Goal: Navigation & Orientation: Find specific page/section

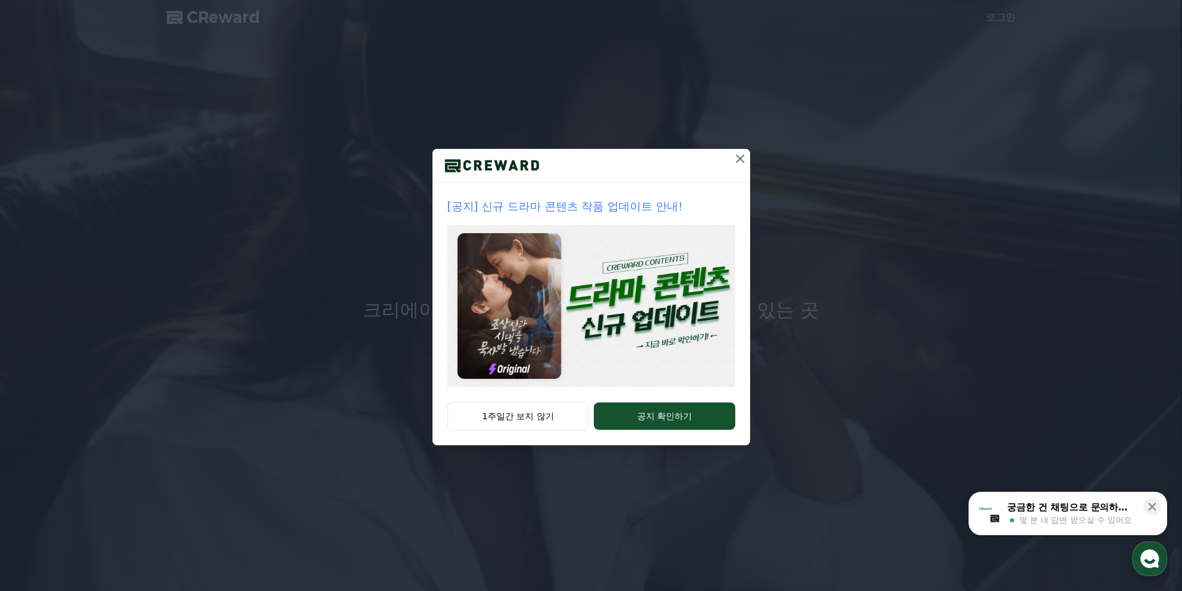
click at [743, 164] on icon at bounding box center [740, 158] width 15 height 15
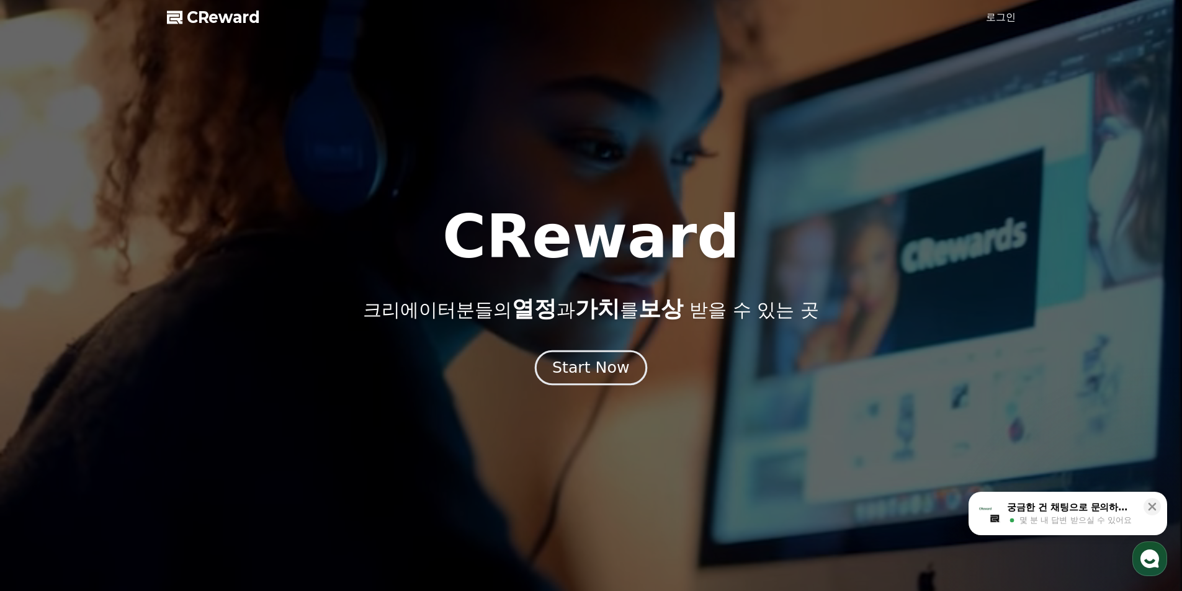
click at [613, 378] on button "Start Now" at bounding box center [591, 367] width 112 height 35
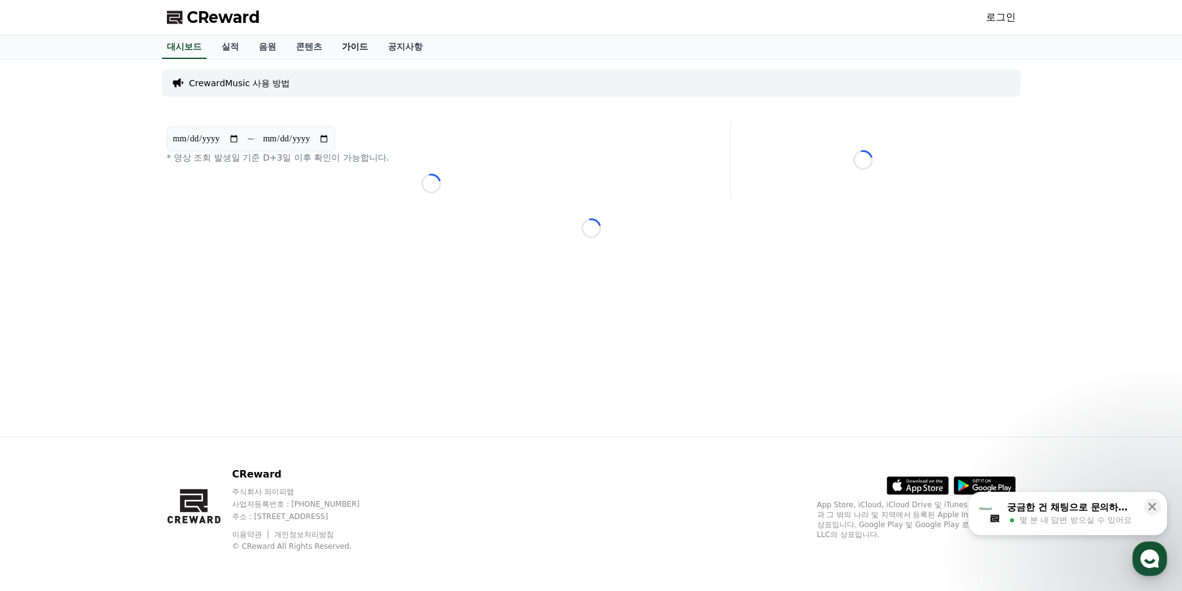
click at [356, 43] on link "가이드" at bounding box center [355, 47] width 46 height 24
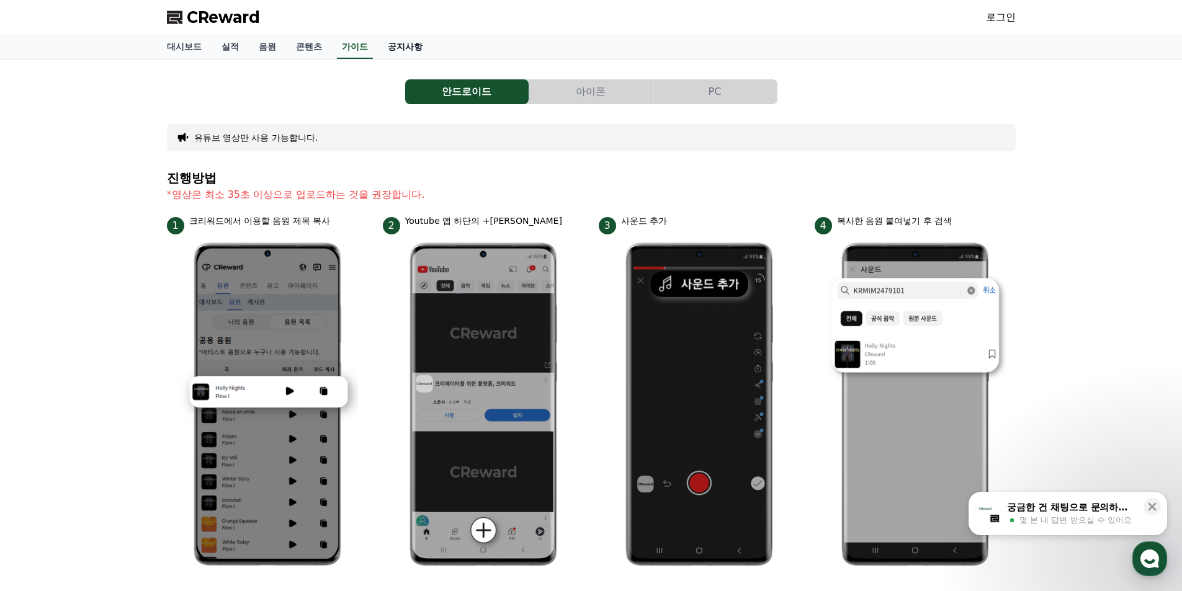
click at [408, 47] on link "공지사항" at bounding box center [405, 47] width 55 height 24
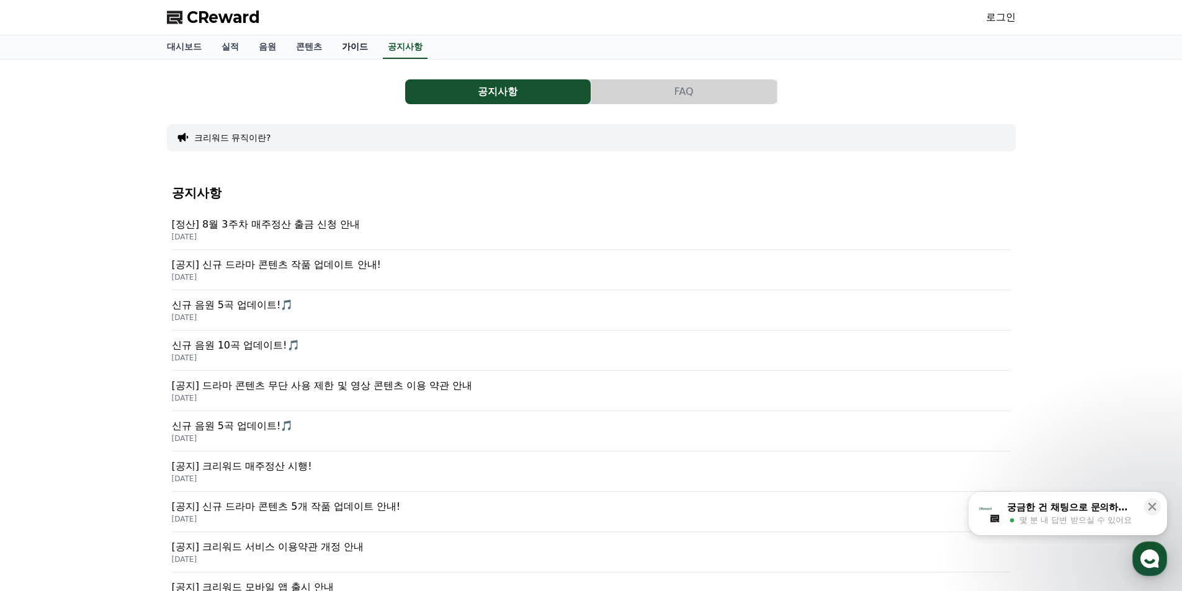
click at [350, 48] on link "가이드" at bounding box center [355, 47] width 46 height 24
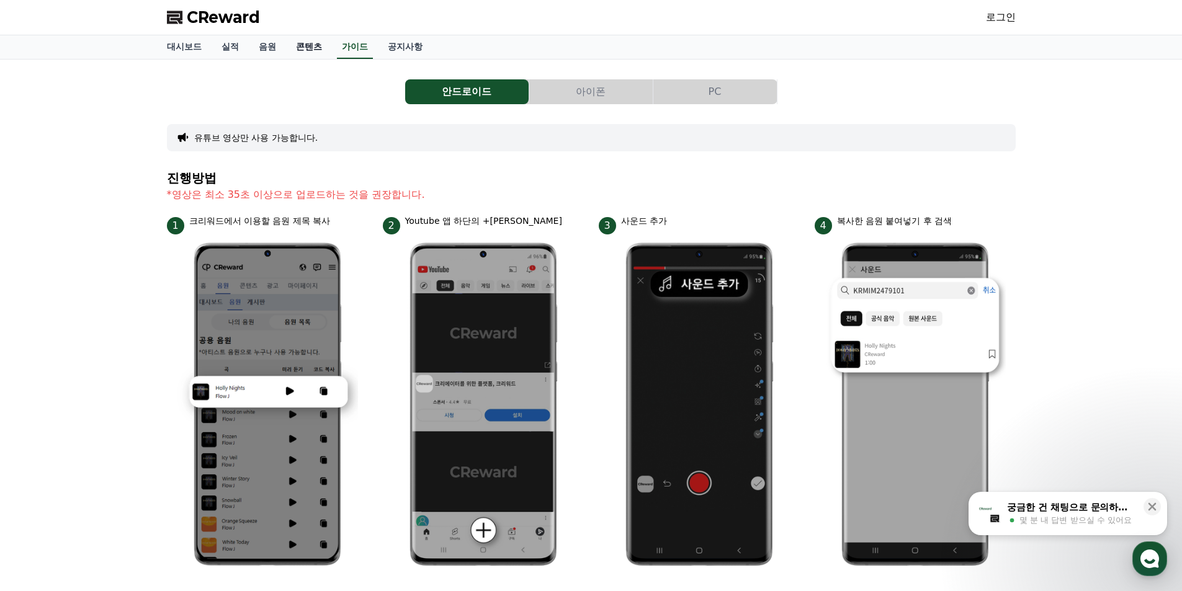
click at [295, 52] on link "콘텐츠" at bounding box center [309, 47] width 46 height 24
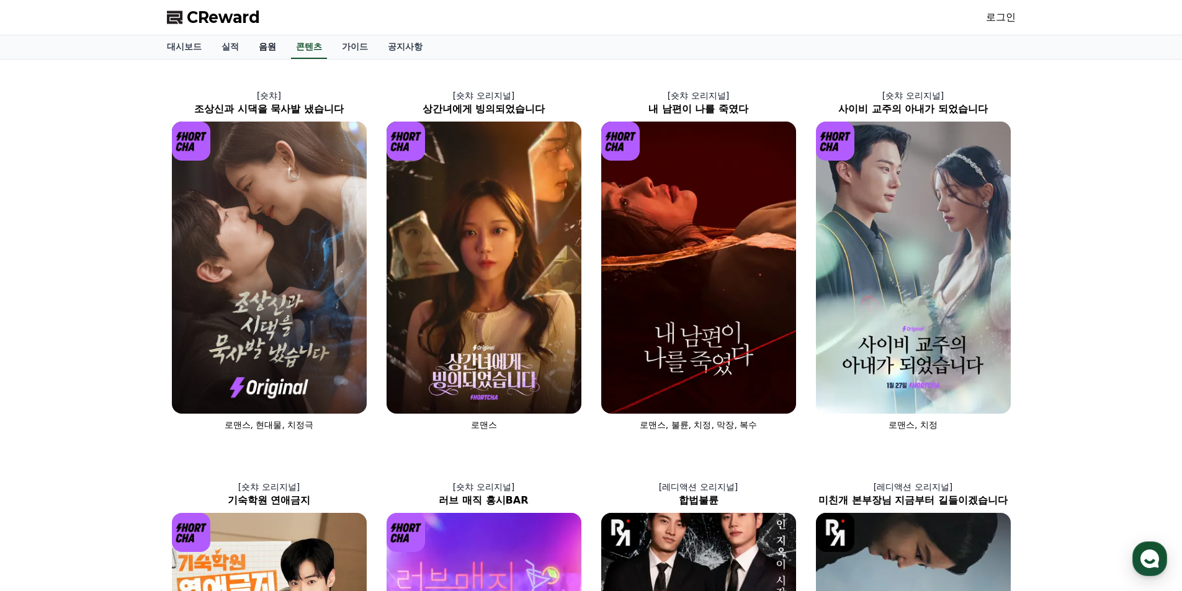
click at [270, 48] on link "음원" at bounding box center [267, 47] width 37 height 24
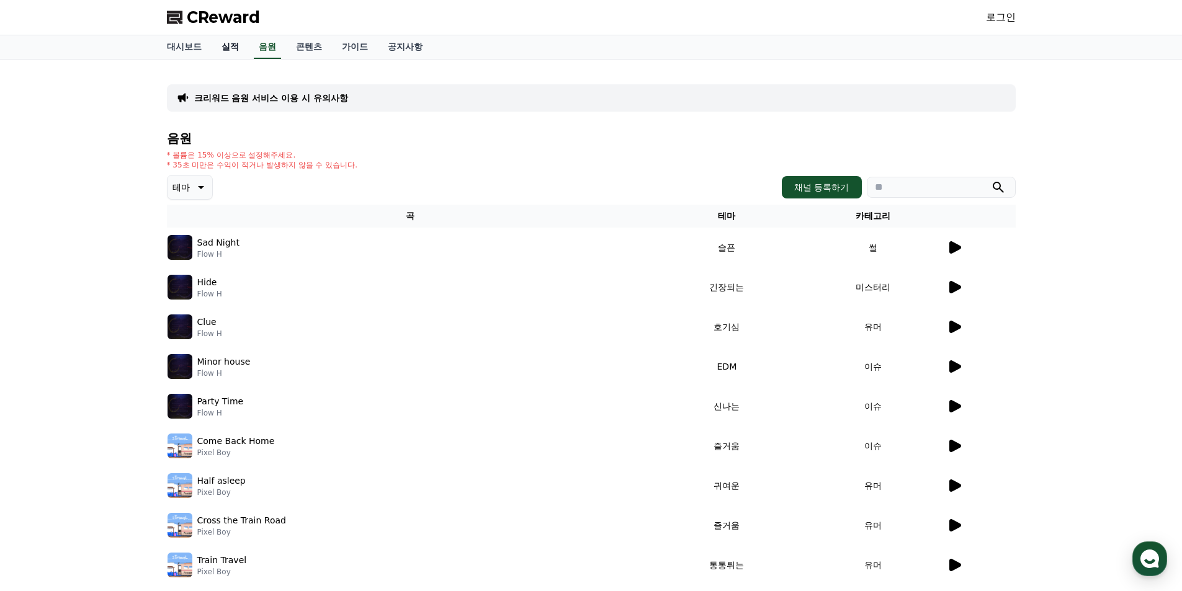
click at [232, 47] on link "실적" at bounding box center [230, 47] width 37 height 24
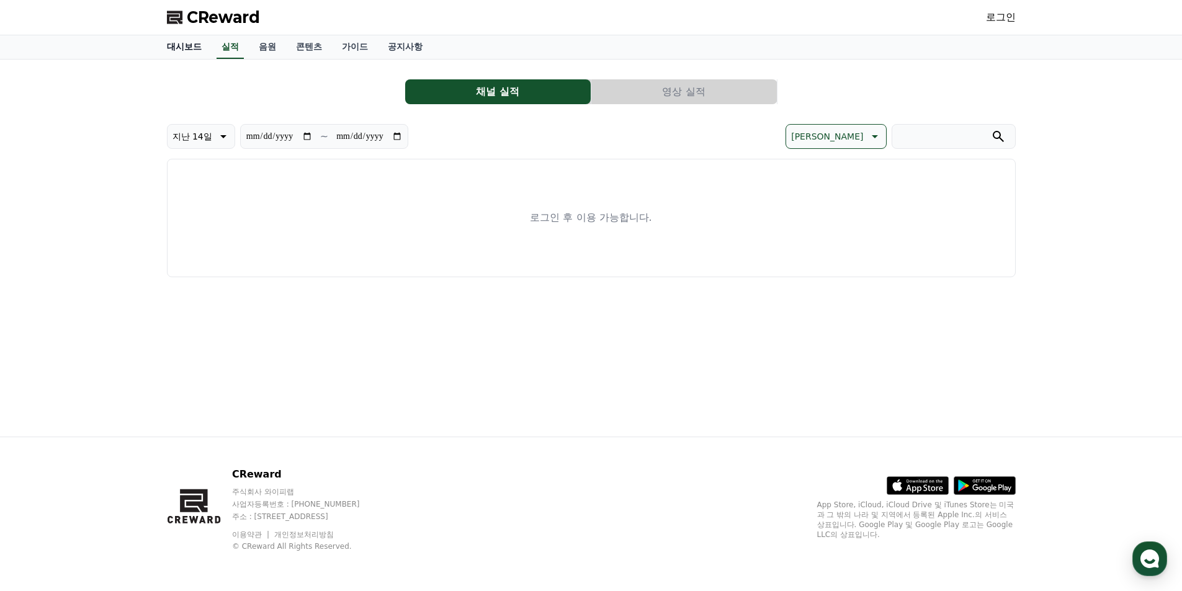
click at [179, 41] on link "대시보드" at bounding box center [184, 47] width 55 height 24
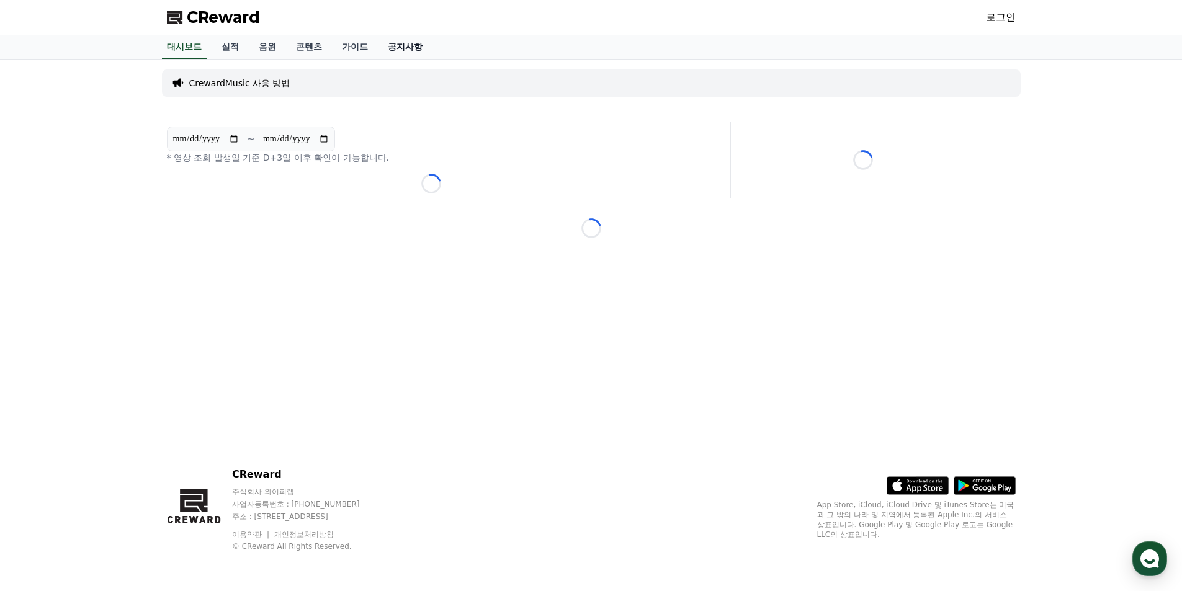
click at [400, 46] on link "공지사항" at bounding box center [405, 47] width 55 height 24
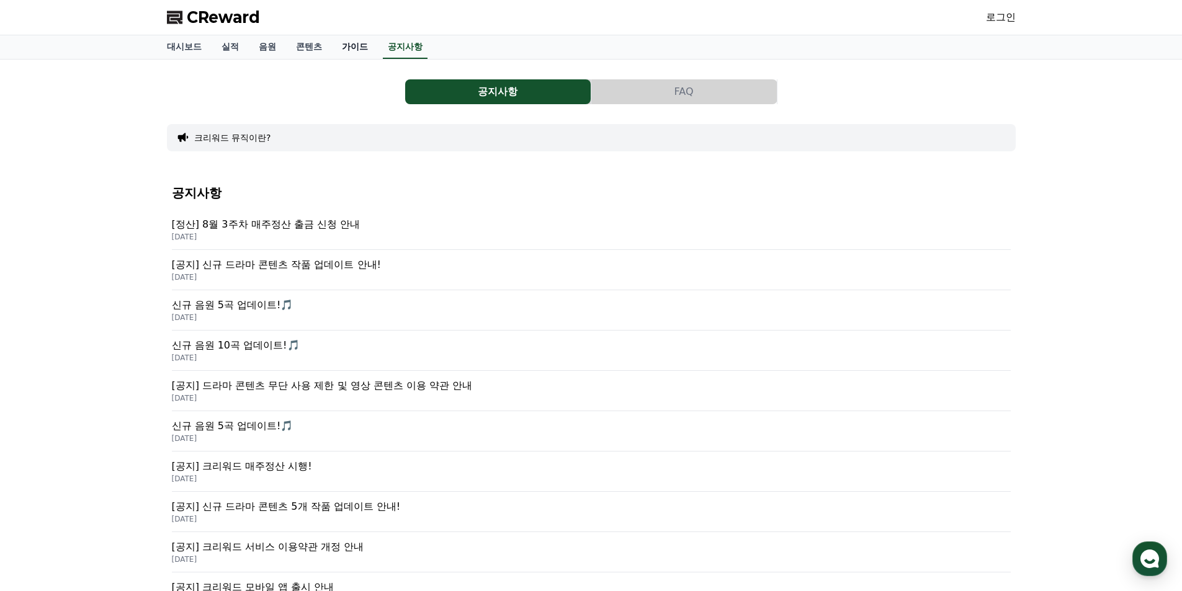
click at [350, 45] on link "가이드" at bounding box center [355, 47] width 46 height 24
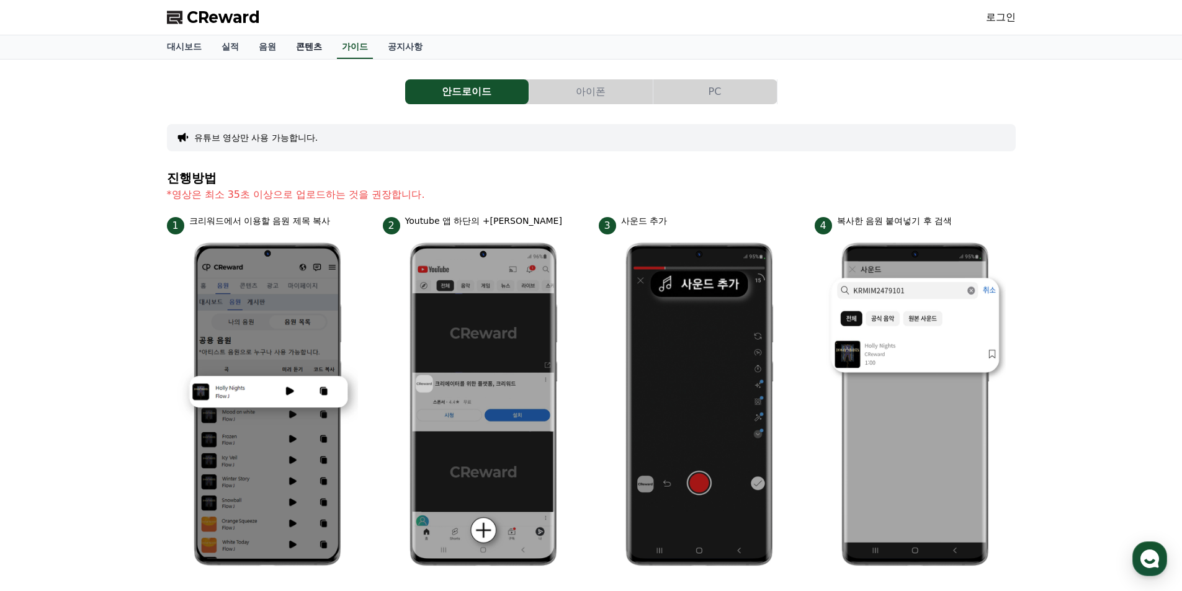
click at [301, 45] on link "콘텐츠" at bounding box center [309, 47] width 46 height 24
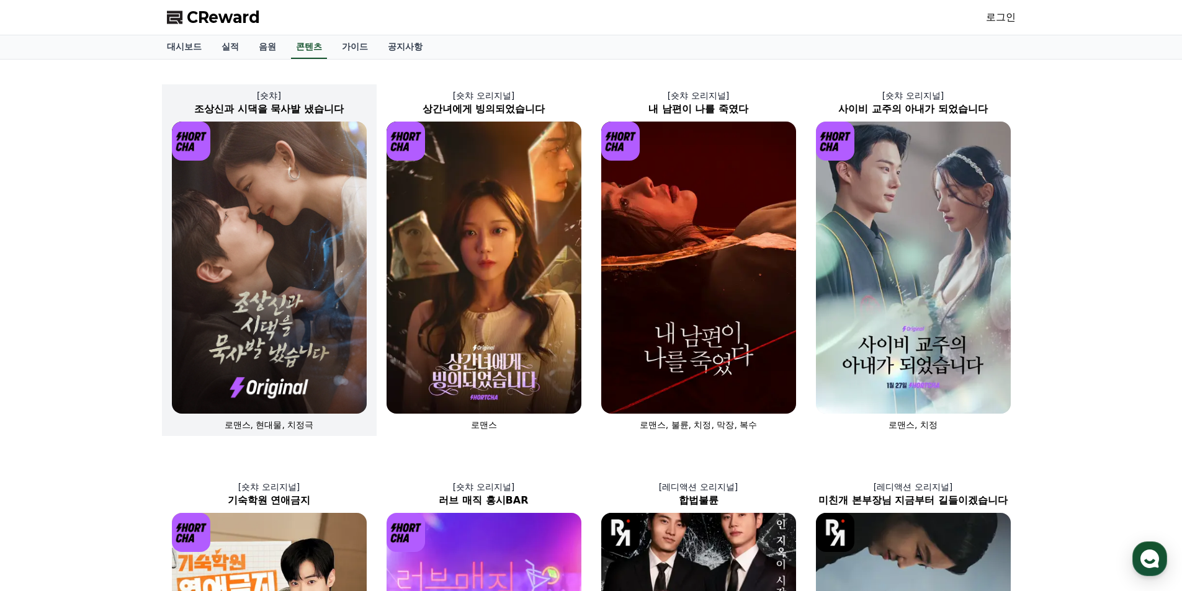
click at [299, 321] on img at bounding box center [269, 268] width 195 height 292
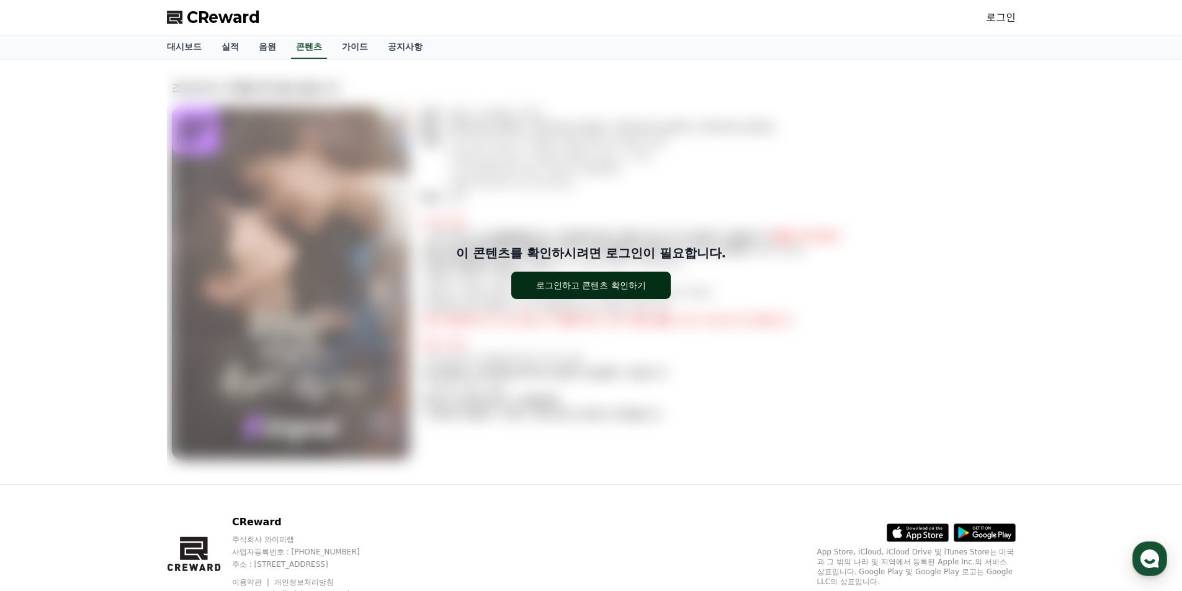
click at [567, 286] on div "로그인하고 콘텐츠 확인하기" at bounding box center [591, 285] width 110 height 12
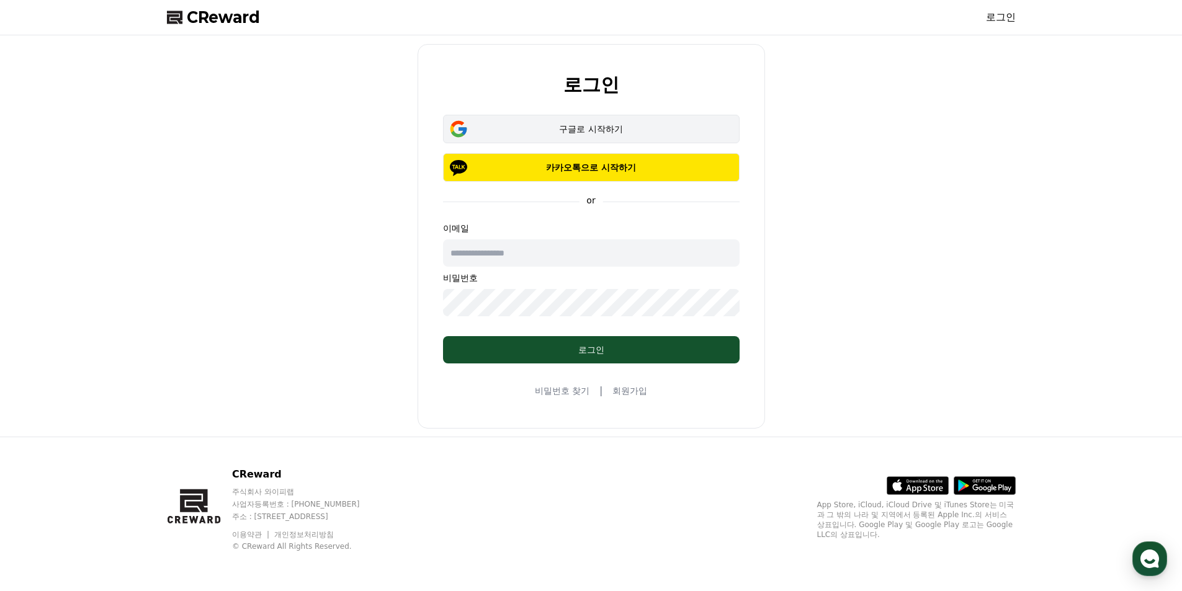
click at [579, 128] on div "구글로 시작하기" at bounding box center [591, 129] width 261 height 12
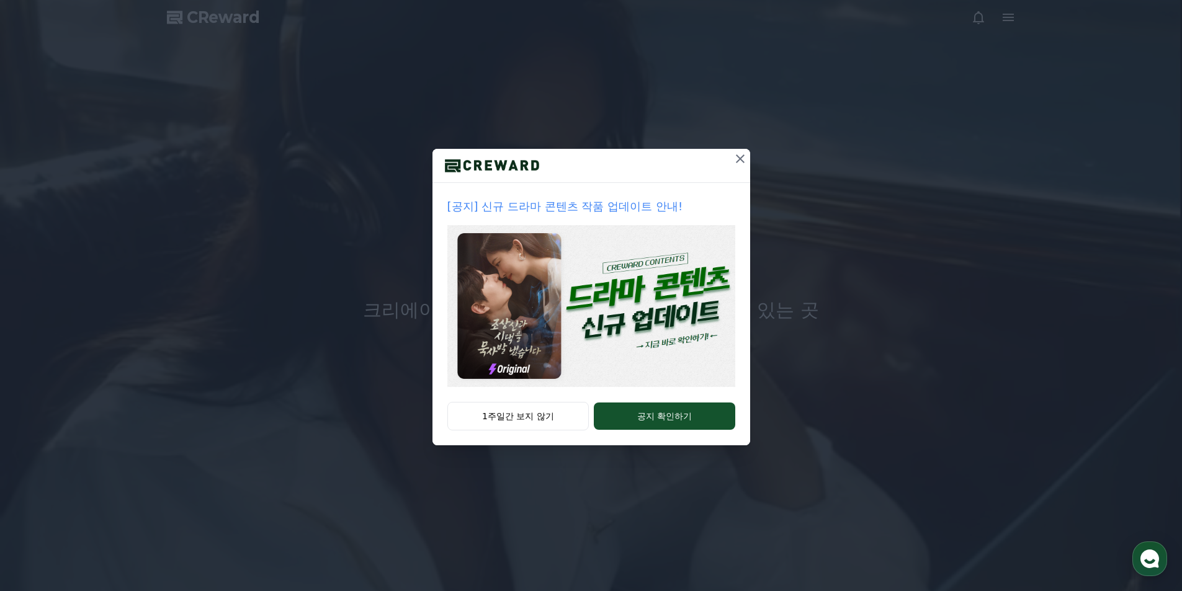
click at [744, 159] on icon at bounding box center [740, 158] width 15 height 15
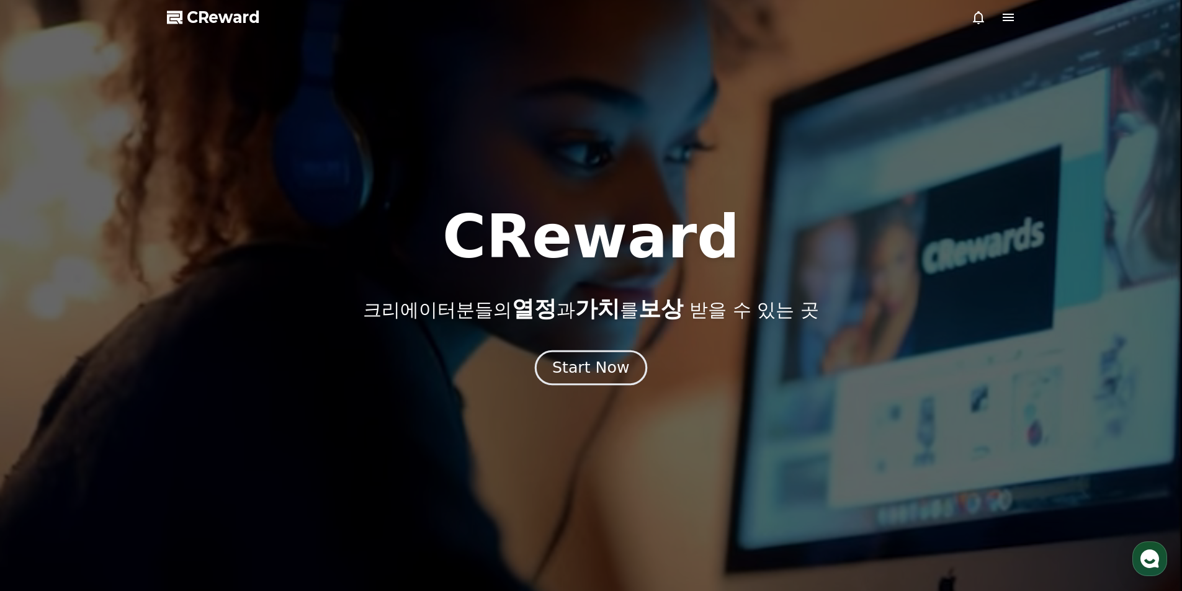
click at [614, 373] on div "Start Now" at bounding box center [590, 367] width 77 height 21
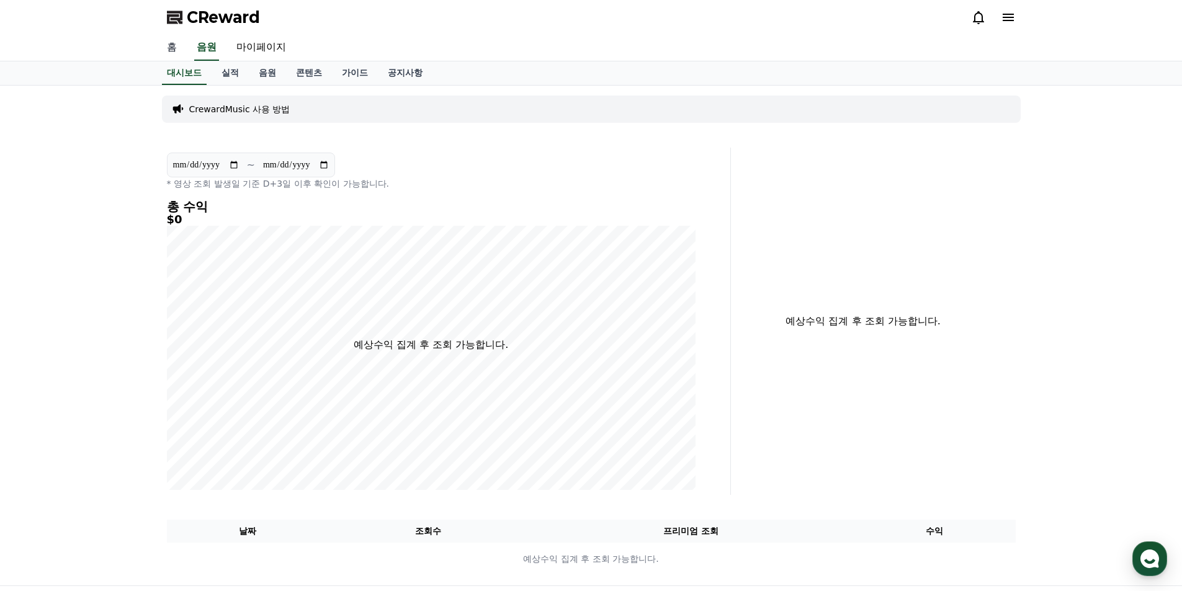
click at [173, 47] on link "홈" at bounding box center [172, 48] width 30 height 26
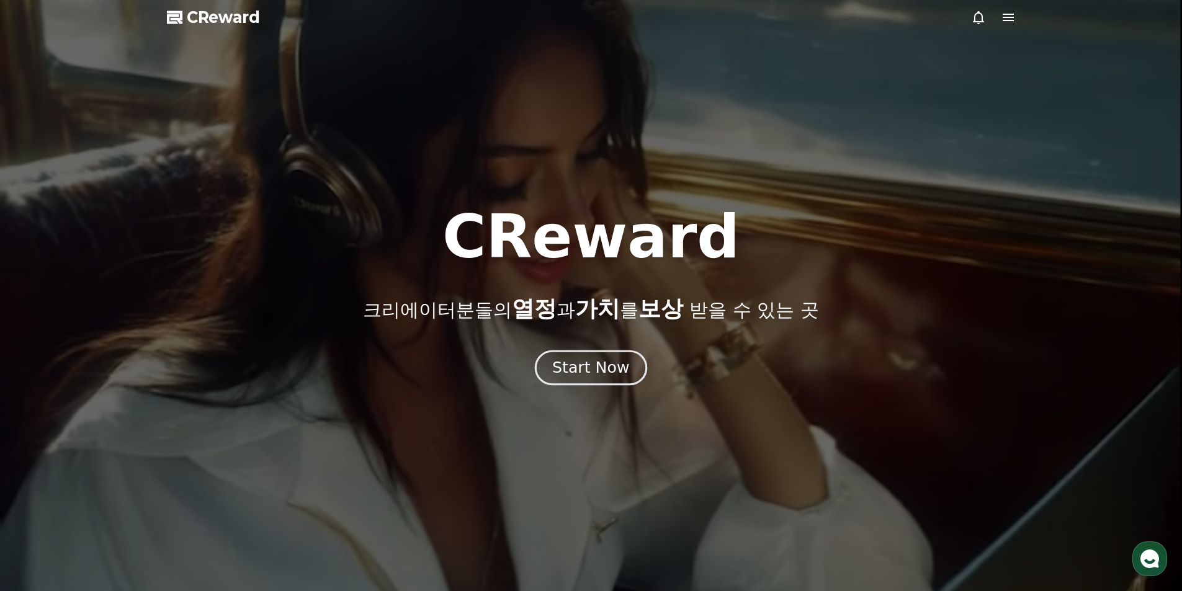
click at [603, 363] on div "Start Now" at bounding box center [590, 367] width 77 height 21
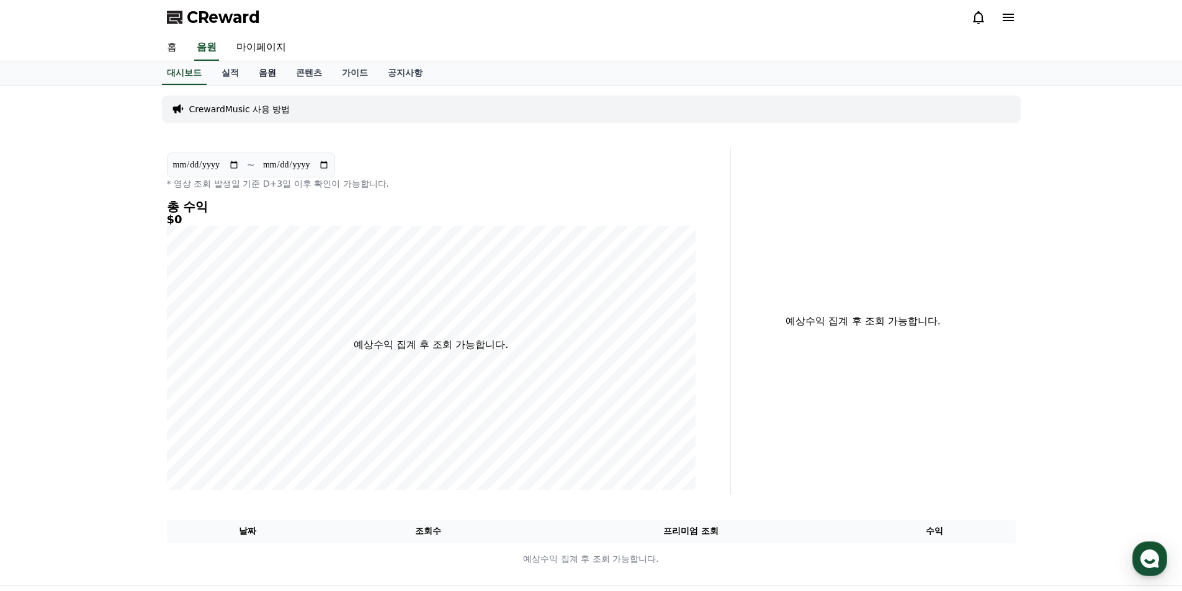
click at [271, 74] on link "음원" at bounding box center [267, 73] width 37 height 24
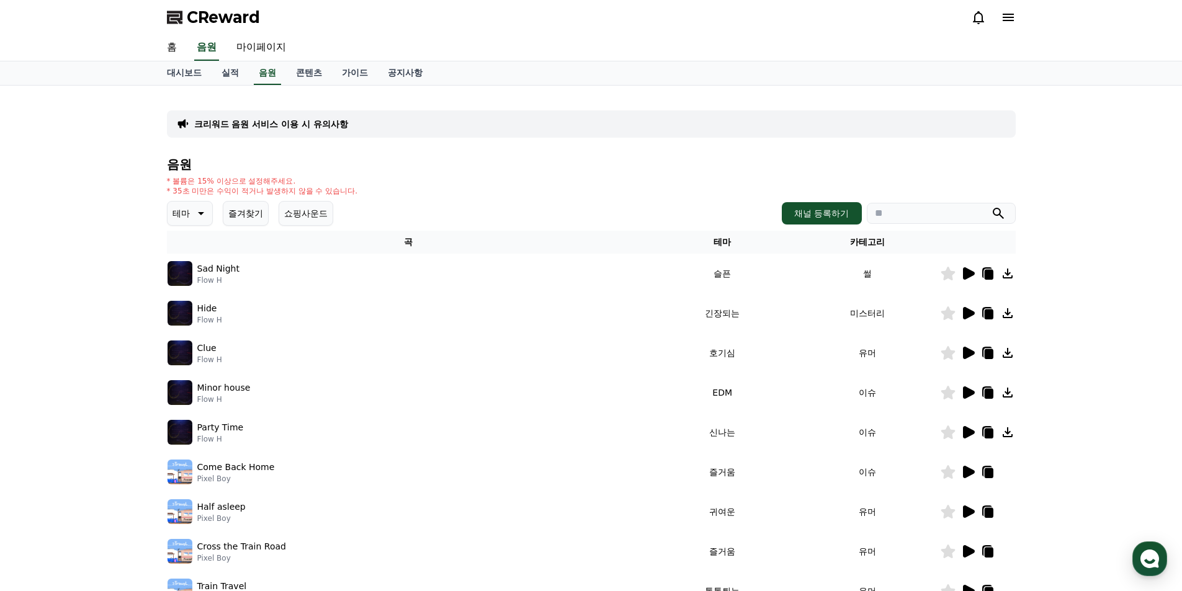
click at [964, 274] on icon at bounding box center [969, 273] width 12 height 12
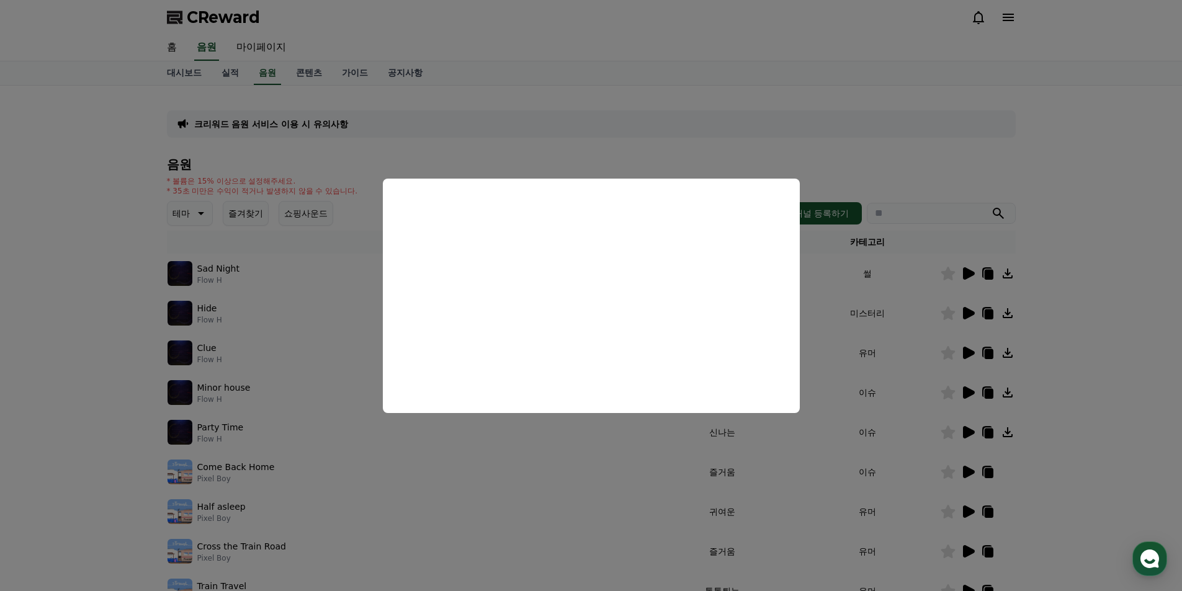
click at [816, 142] on button "close modal" at bounding box center [591, 295] width 1182 height 591
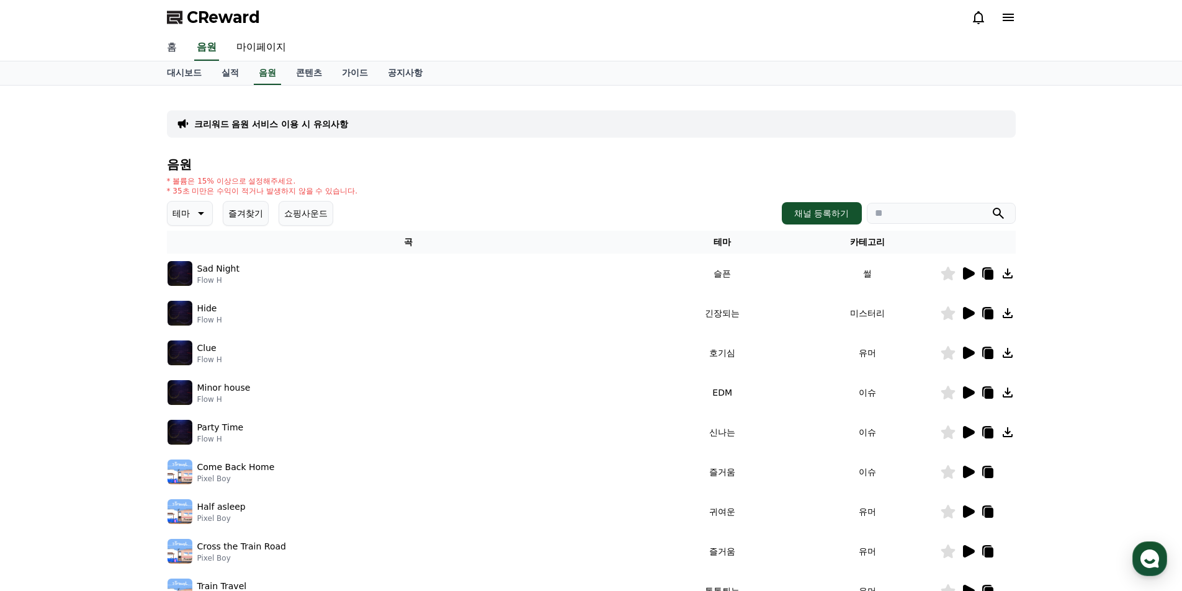
click at [172, 47] on link "홈" at bounding box center [172, 48] width 30 height 26
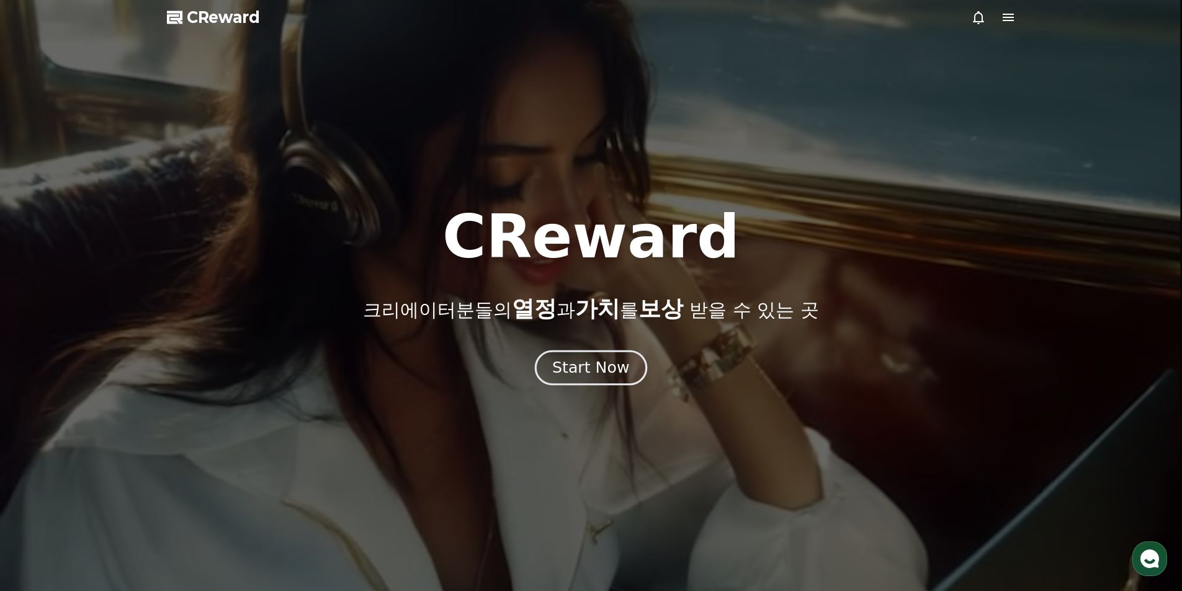
click at [600, 369] on div "Start Now" at bounding box center [590, 367] width 77 height 21
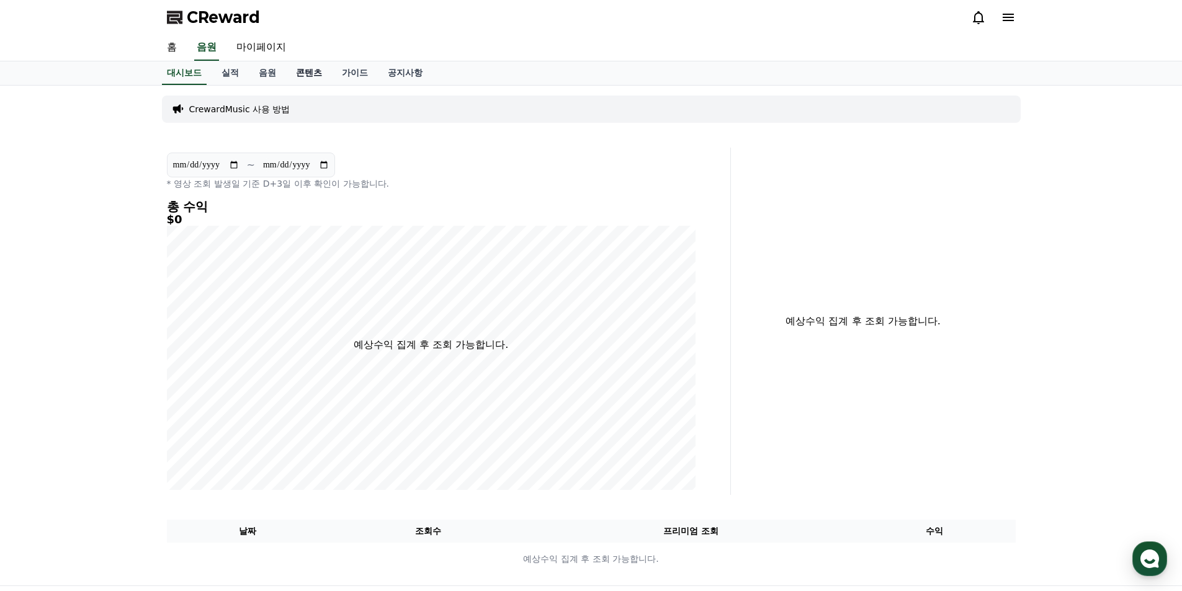
click at [309, 74] on link "콘텐츠" at bounding box center [309, 73] width 46 height 24
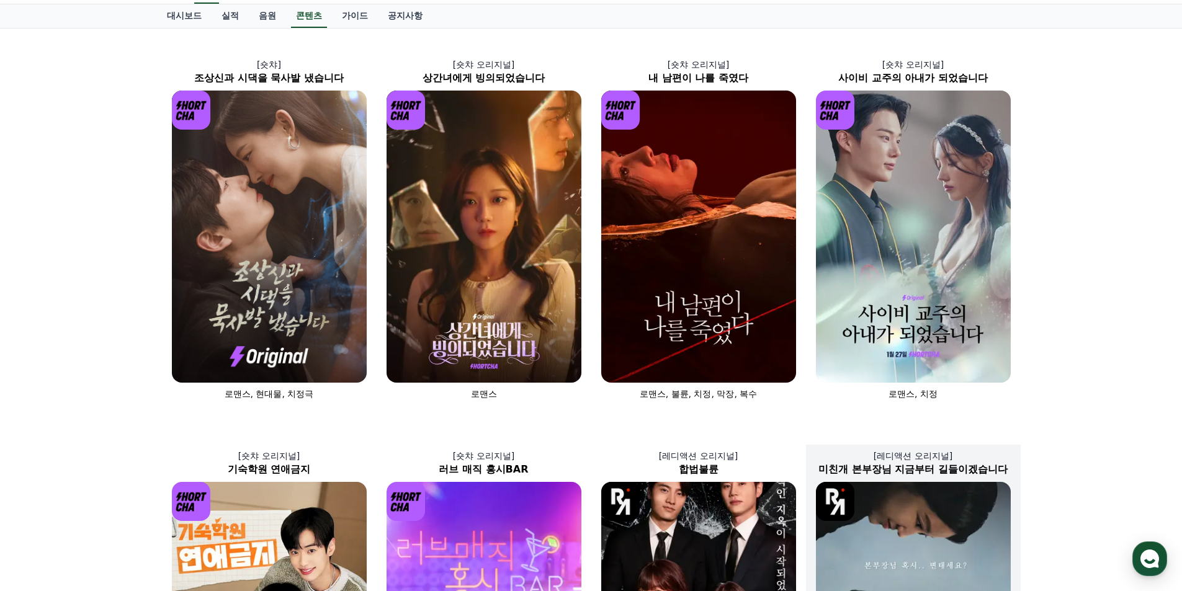
scroll to position [62, 0]
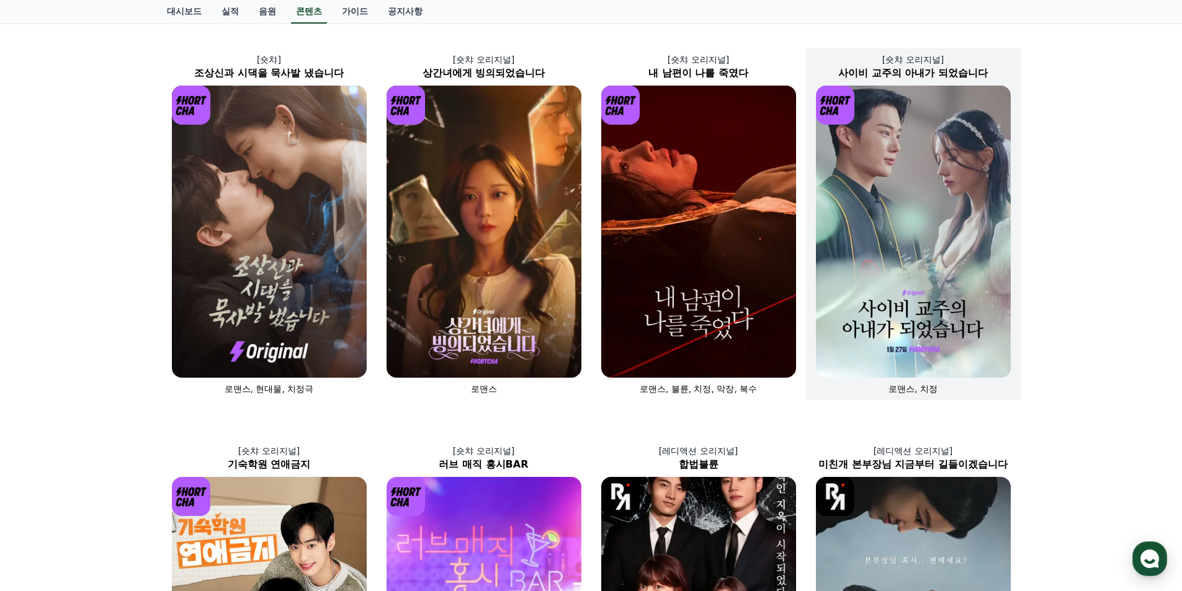
click at [933, 295] on img at bounding box center [913, 232] width 195 height 292
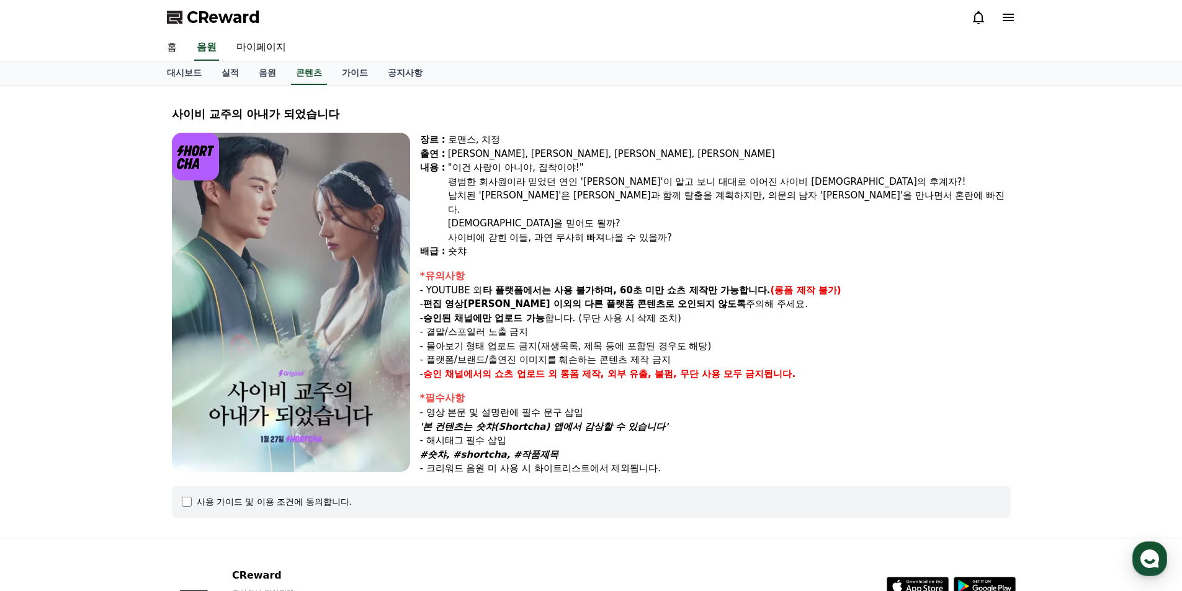
scroll to position [62, 0]
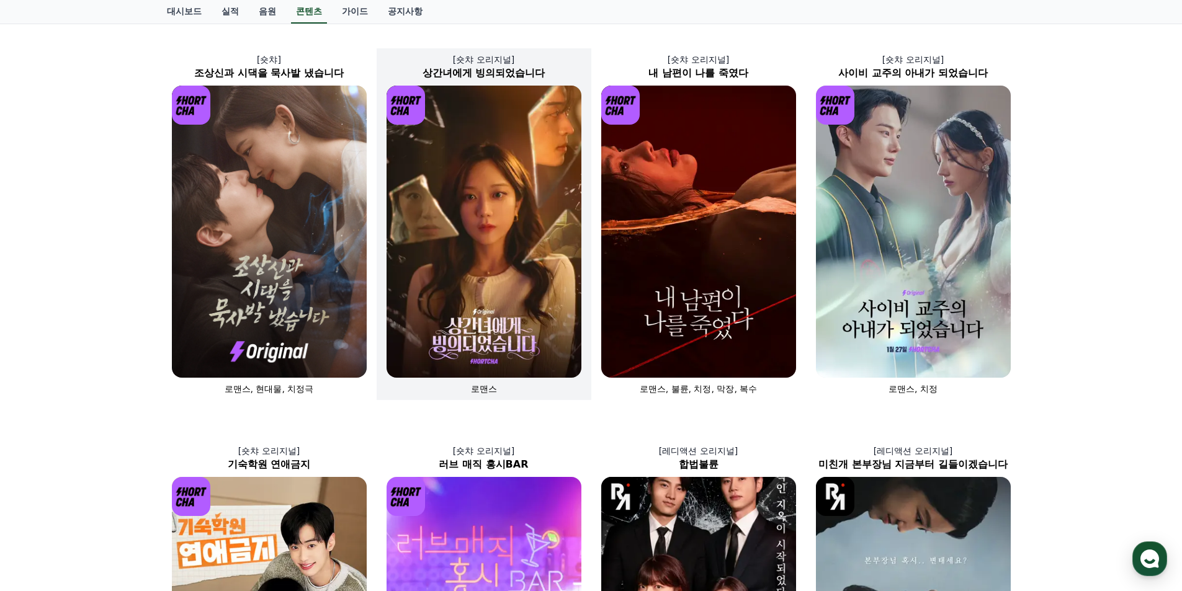
click at [521, 317] on img at bounding box center [484, 232] width 195 height 292
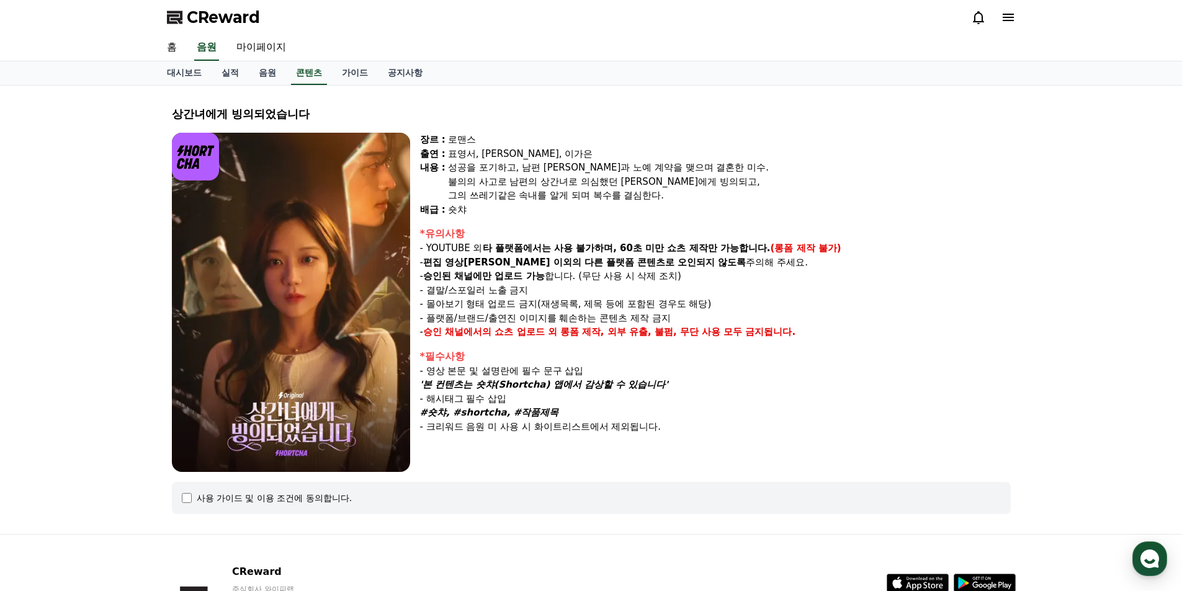
scroll to position [62, 0]
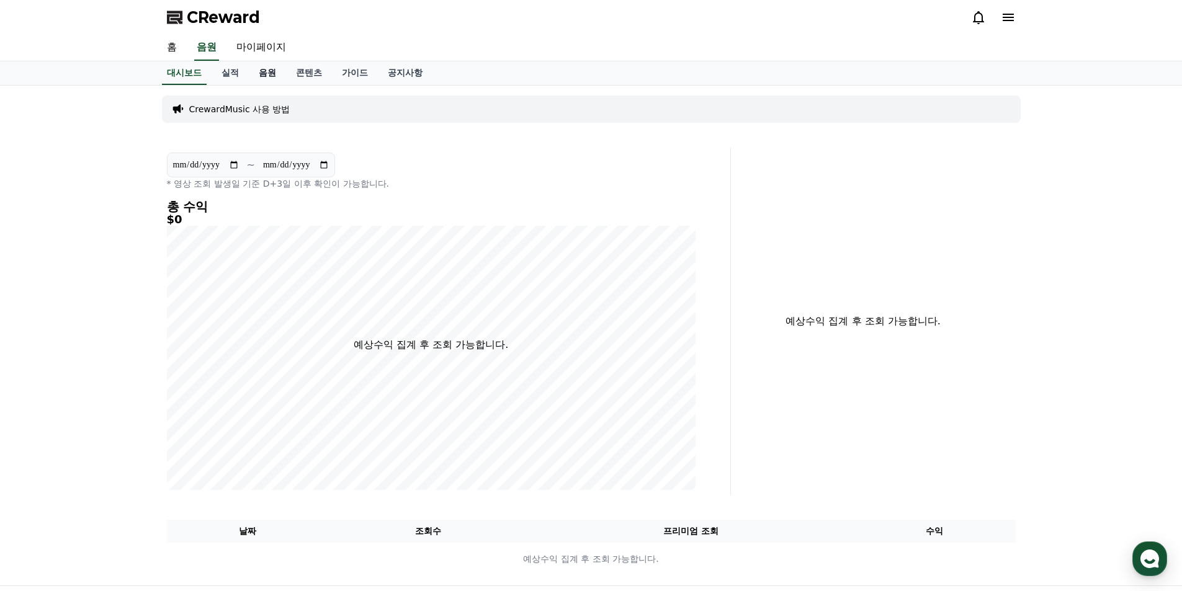
click at [267, 77] on link "음원" at bounding box center [267, 73] width 37 height 24
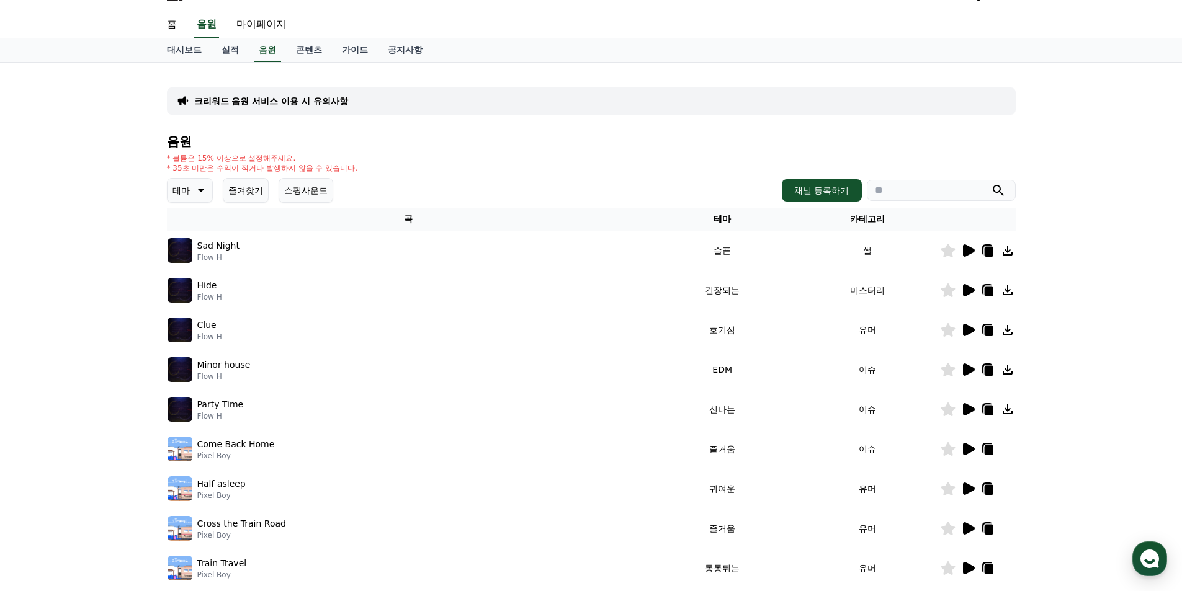
scroll to position [62, 0]
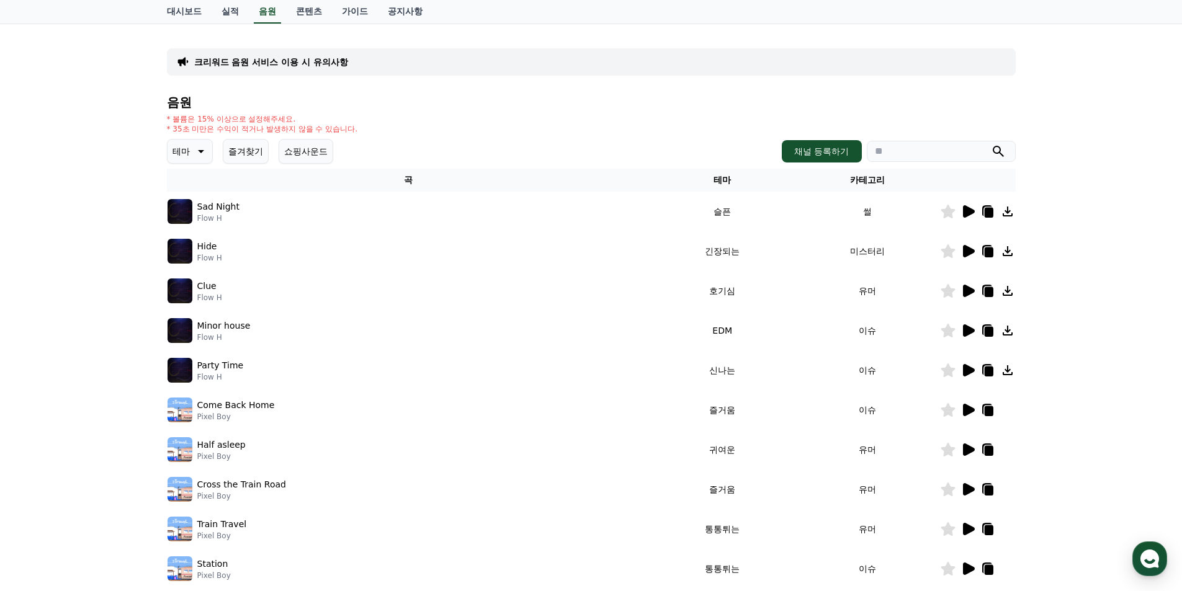
click at [964, 404] on icon at bounding box center [968, 410] width 15 height 15
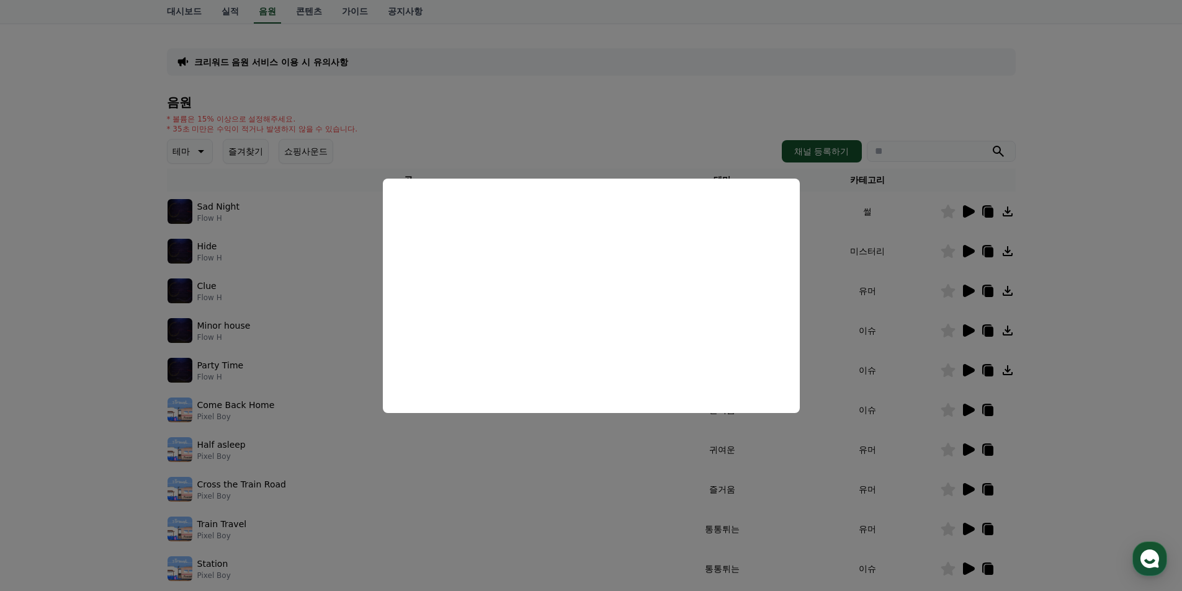
click at [915, 80] on button "close modal" at bounding box center [591, 295] width 1182 height 591
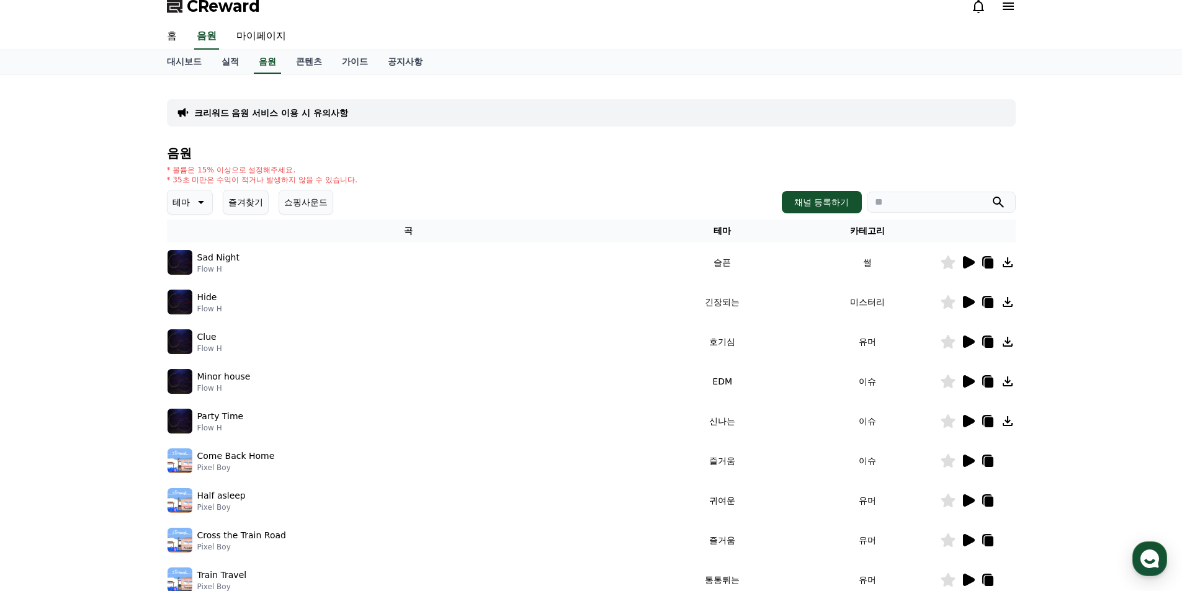
scroll to position [0, 0]
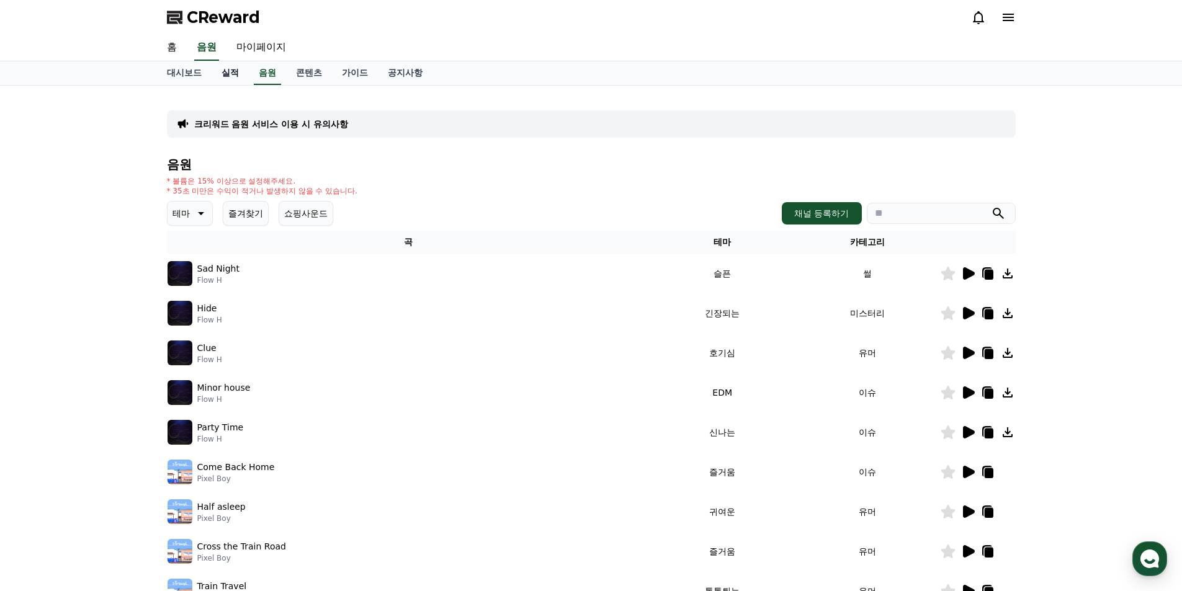
click at [235, 78] on link "실적" at bounding box center [230, 73] width 37 height 24
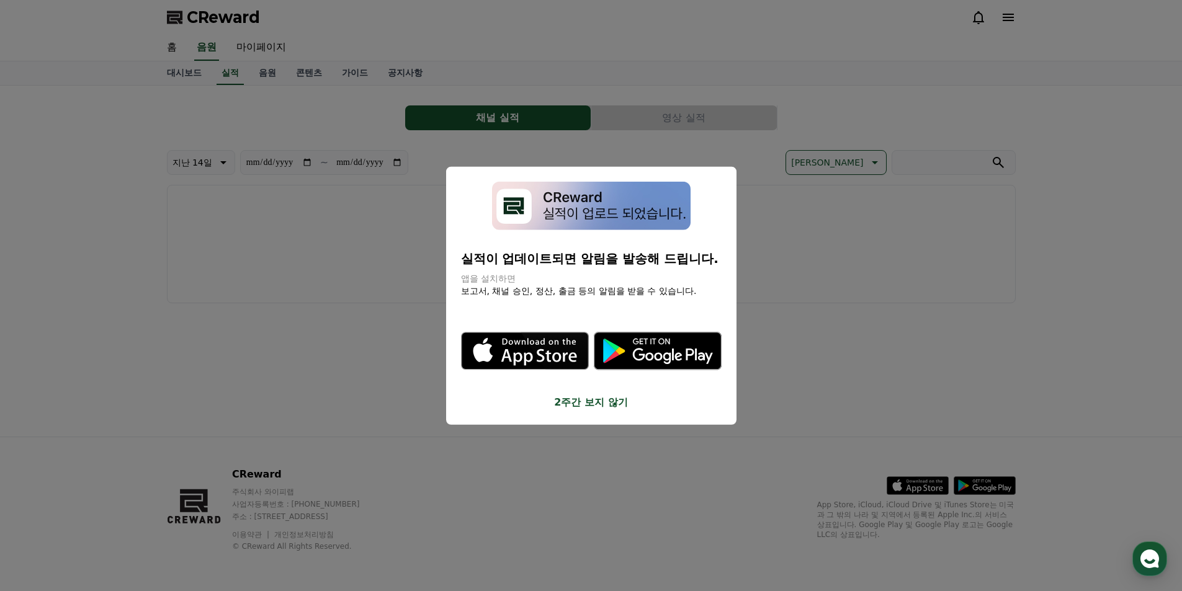
click at [703, 356] on icon ".st0 { fill: #a6a6a6; } .st1 { stroke: #ffffff; stroke-width: 0.2; stroke-miter…" at bounding box center [658, 351] width 128 height 128
click at [625, 214] on img "modal" at bounding box center [591, 205] width 199 height 49
click at [600, 403] on button "2주간 보지 않기" at bounding box center [591, 402] width 261 height 15
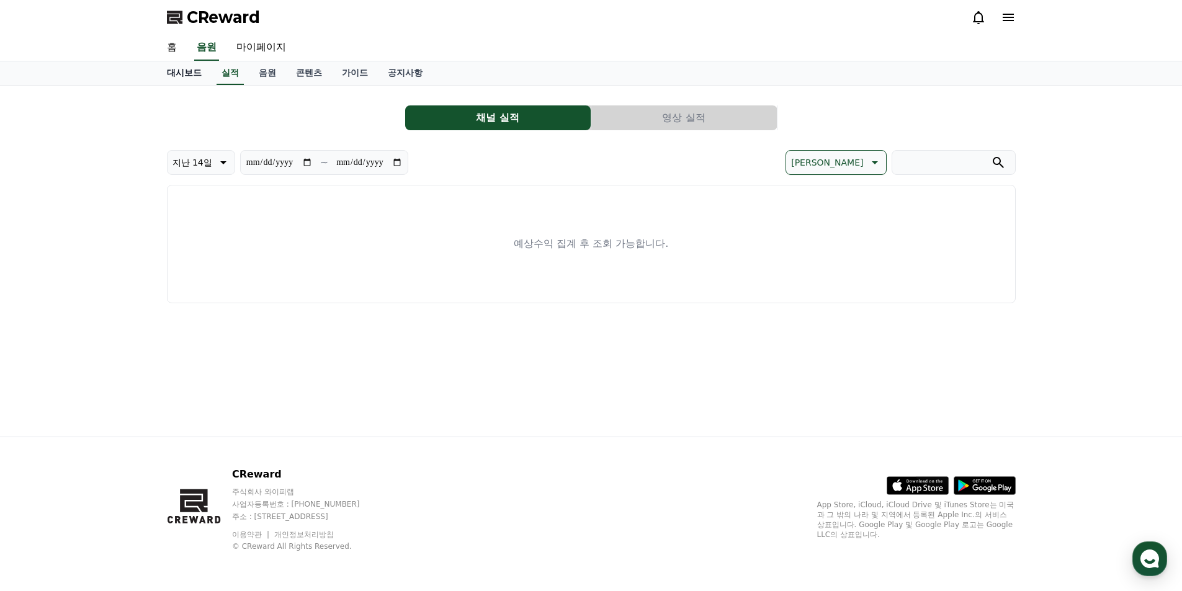
click at [170, 73] on link "대시보드" at bounding box center [184, 73] width 55 height 24
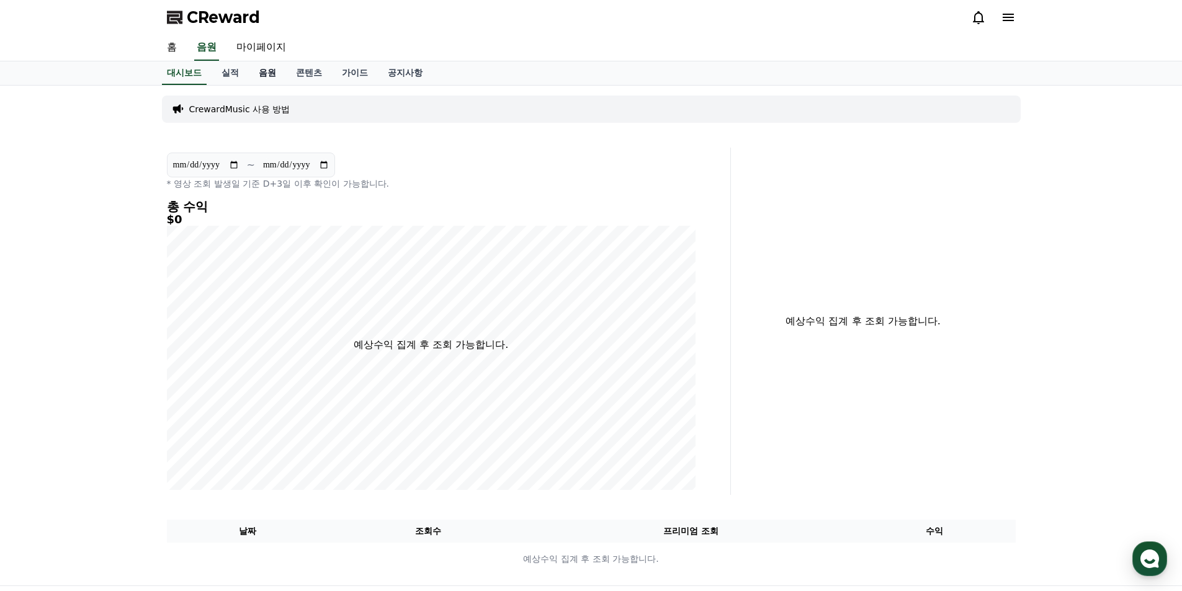
click at [264, 71] on link "음원" at bounding box center [267, 73] width 37 height 24
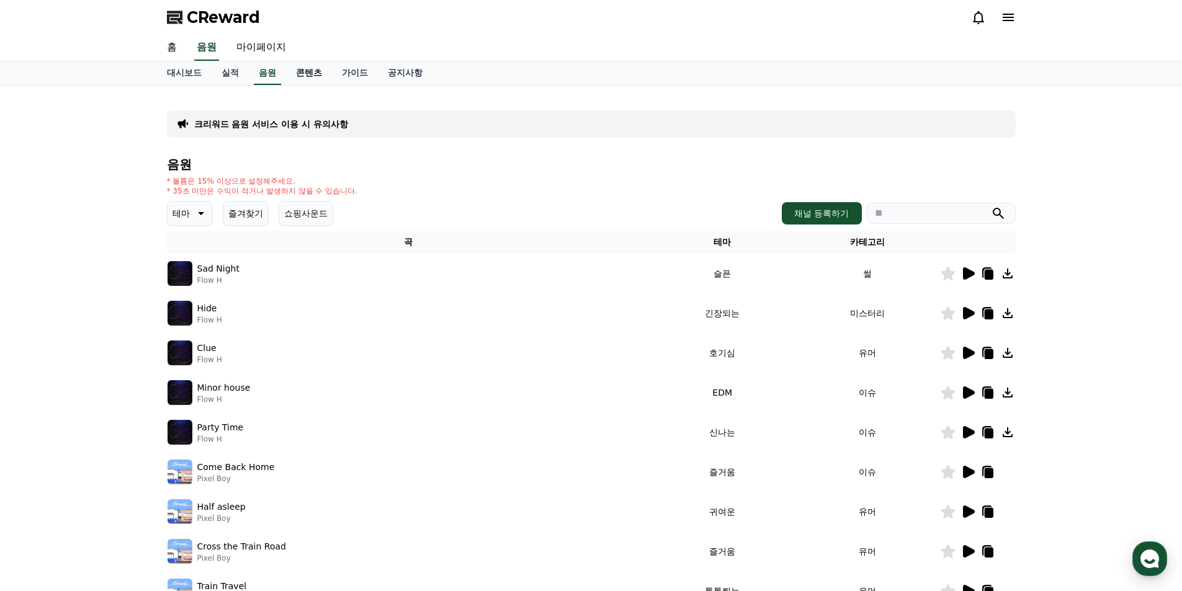
click at [315, 73] on link "콘텐츠" at bounding box center [309, 73] width 46 height 24
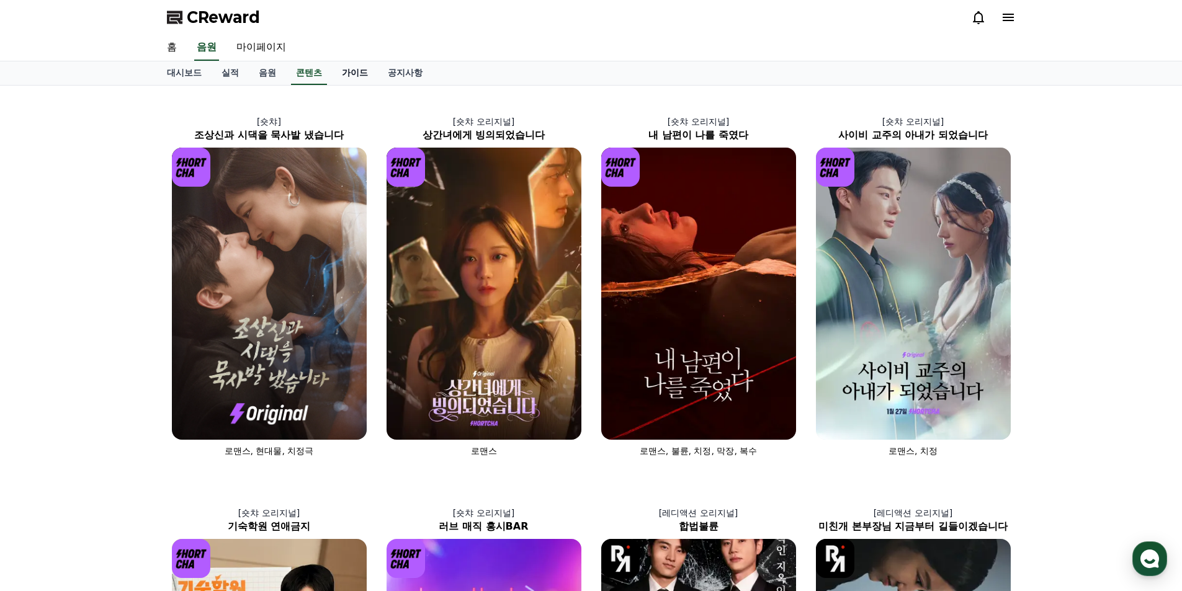
click at [370, 73] on link "가이드" at bounding box center [355, 73] width 46 height 24
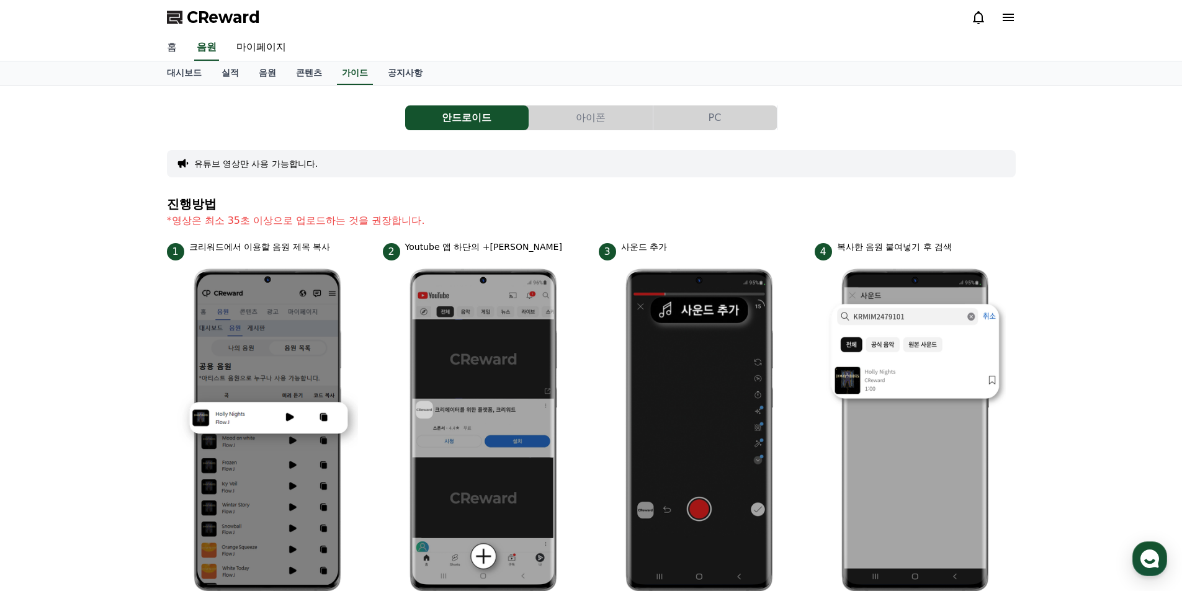
click at [169, 50] on link "홈" at bounding box center [172, 48] width 30 height 26
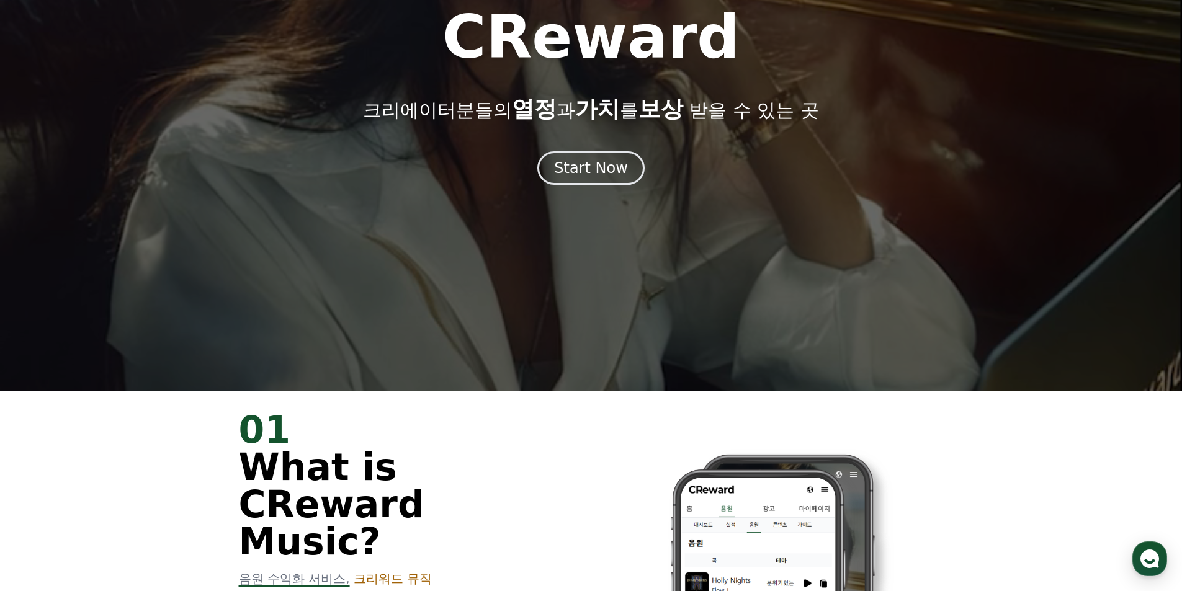
scroll to position [186, 0]
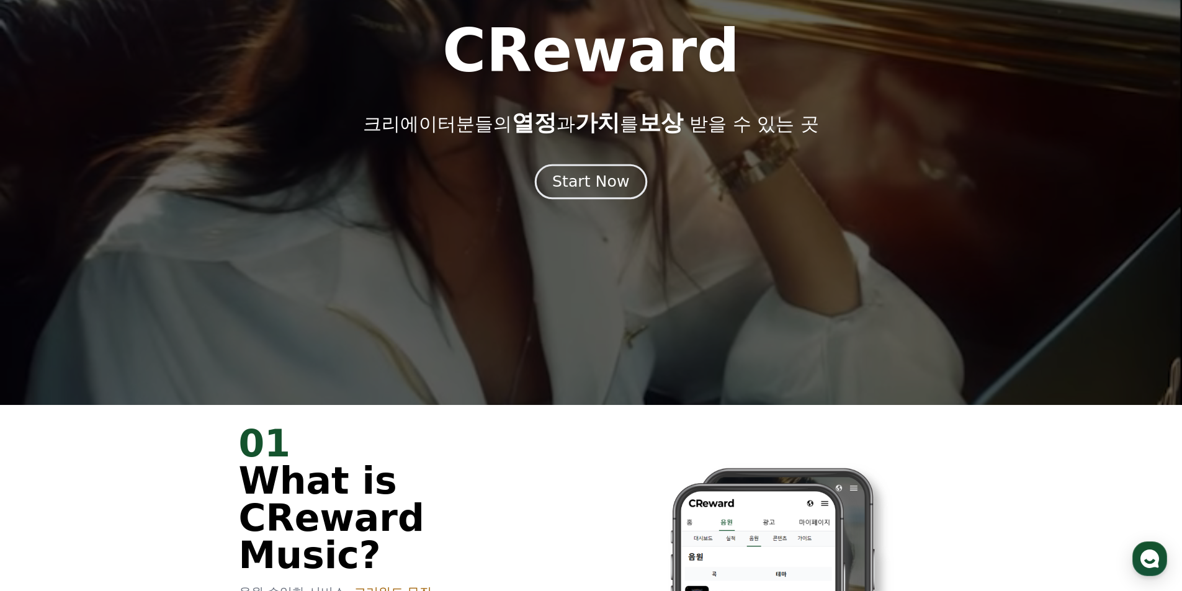
click at [598, 186] on div "Start Now" at bounding box center [590, 181] width 77 height 21
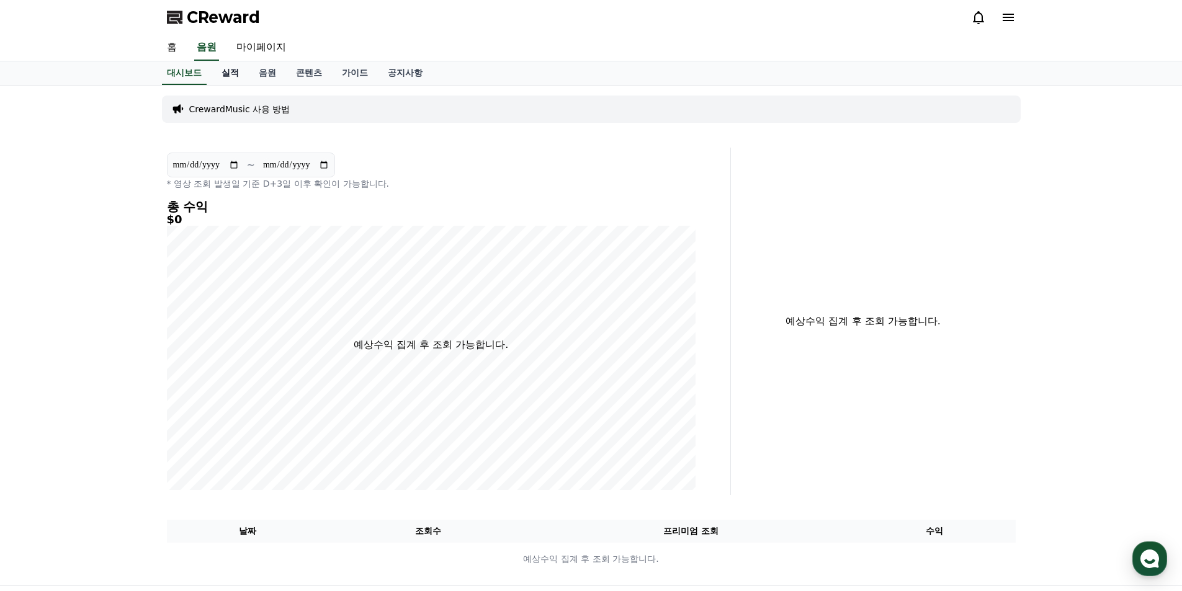
click at [235, 76] on link "실적" at bounding box center [230, 73] width 37 height 24
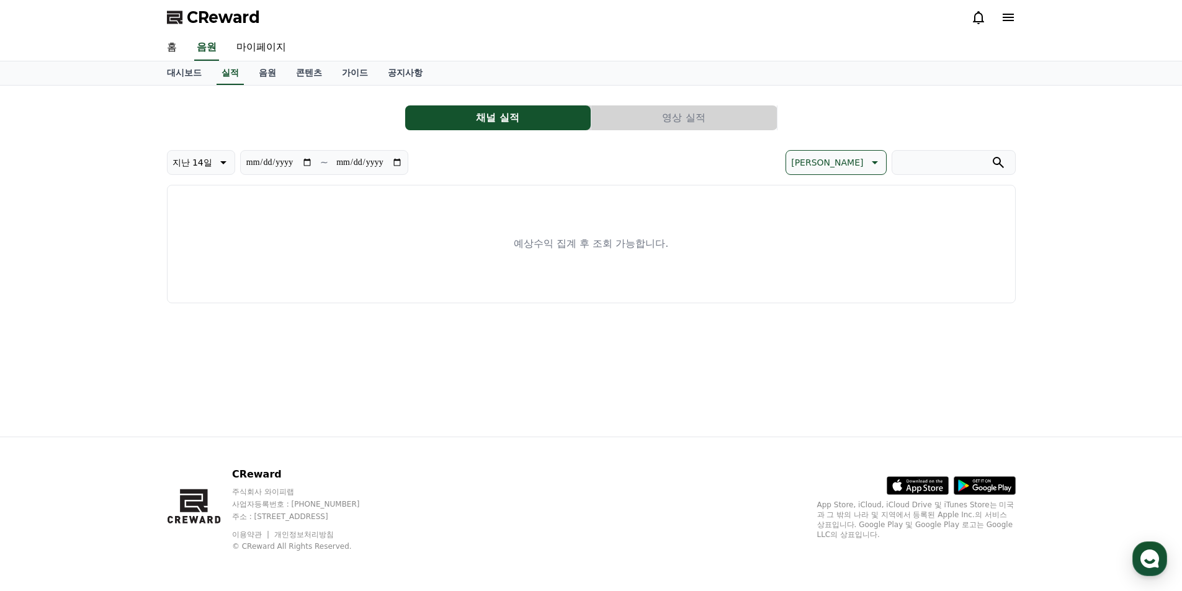
click at [665, 122] on button "영상 실적" at bounding box center [684, 118] width 186 height 25
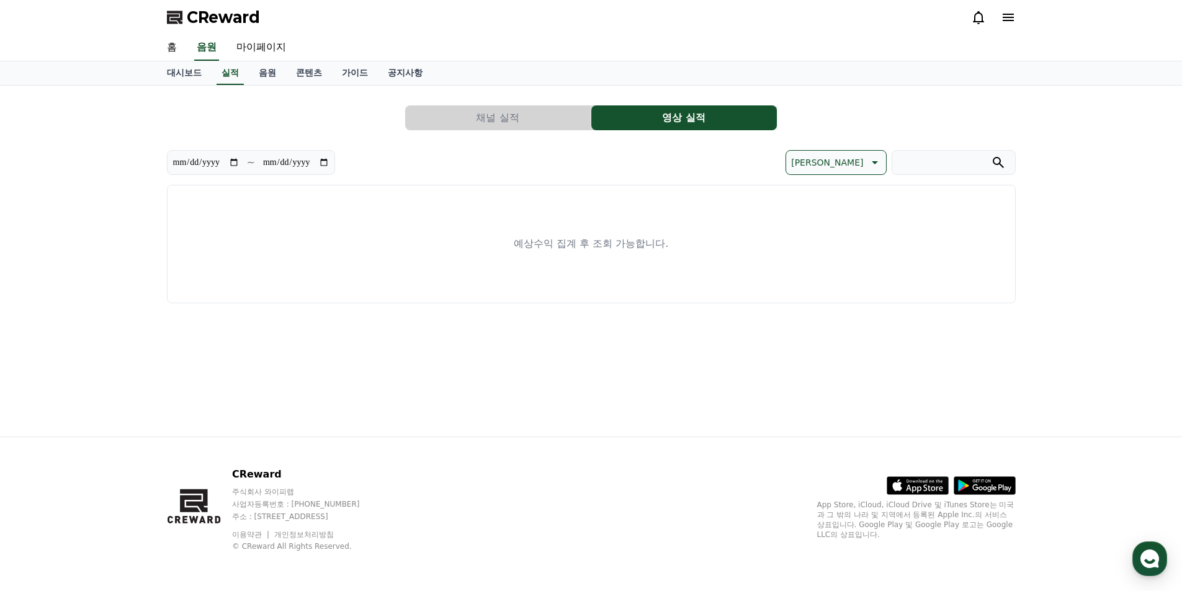
click at [522, 114] on button "채널 실적" at bounding box center [498, 118] width 186 height 25
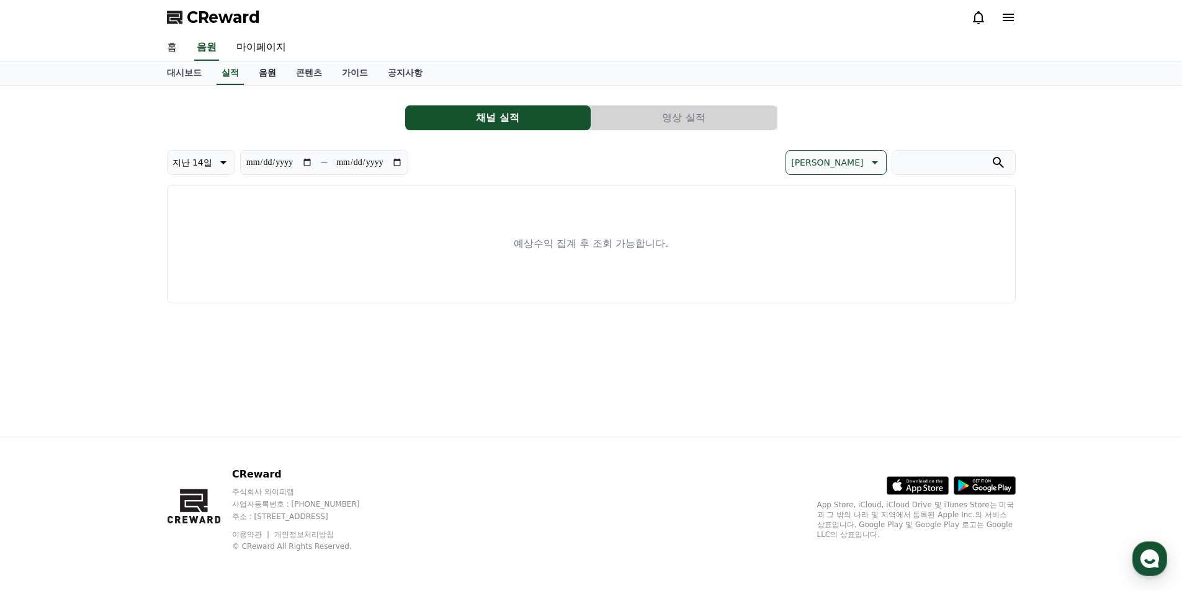
click at [268, 70] on link "음원" at bounding box center [267, 73] width 37 height 24
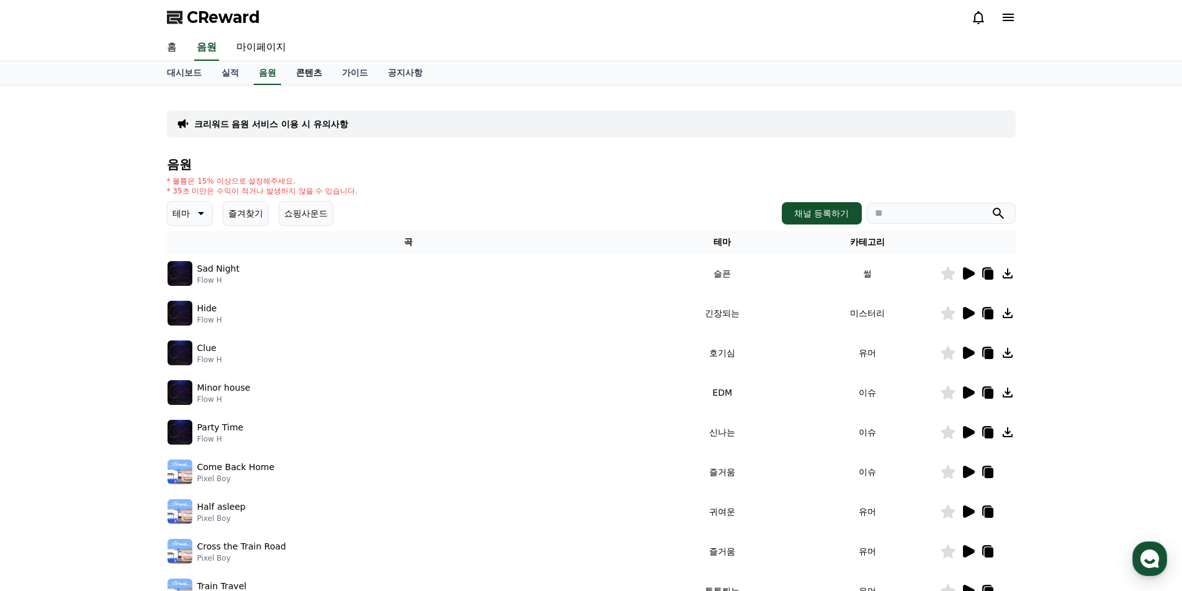
click at [305, 74] on link "콘텐츠" at bounding box center [309, 73] width 46 height 24
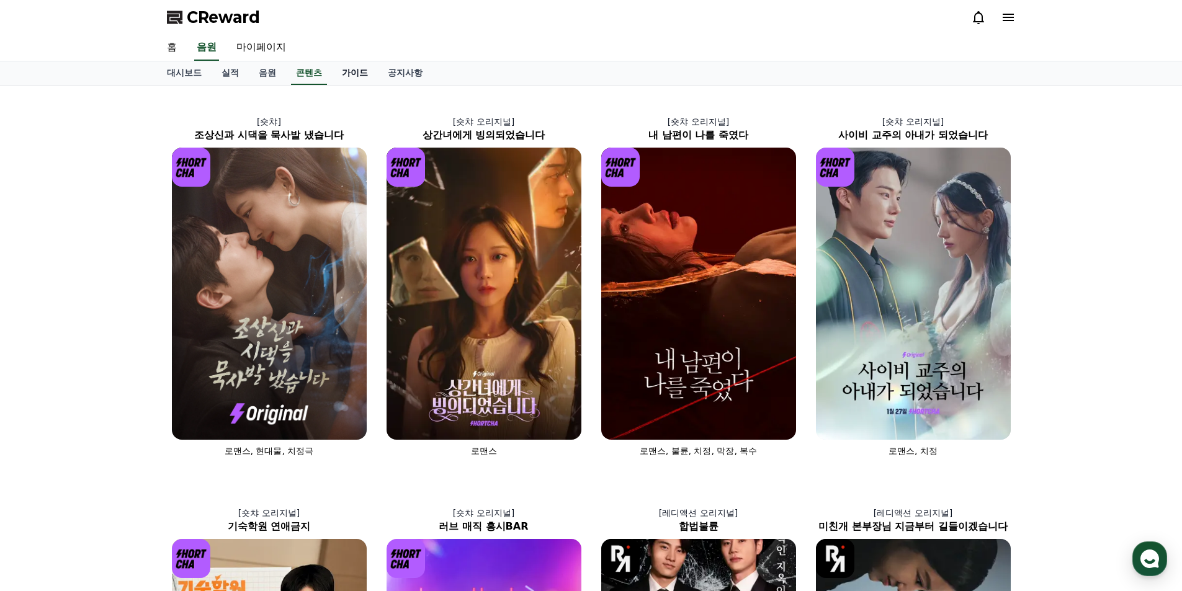
click at [354, 68] on link "가이드" at bounding box center [355, 73] width 46 height 24
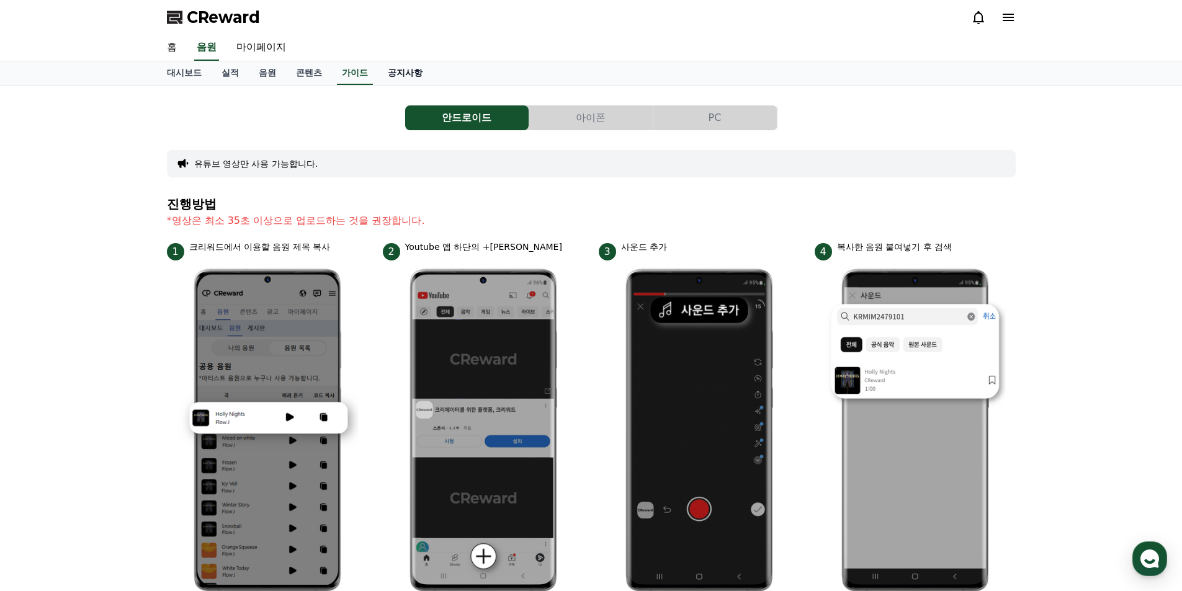
click at [400, 66] on link "공지사항" at bounding box center [405, 73] width 55 height 24
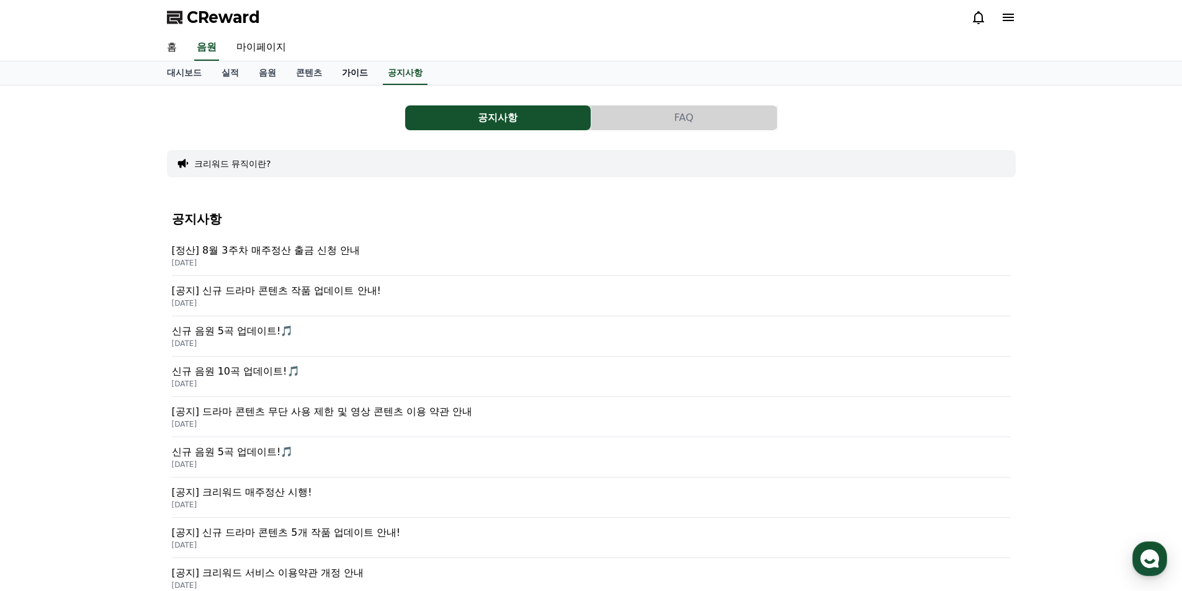
click at [351, 70] on link "가이드" at bounding box center [355, 73] width 46 height 24
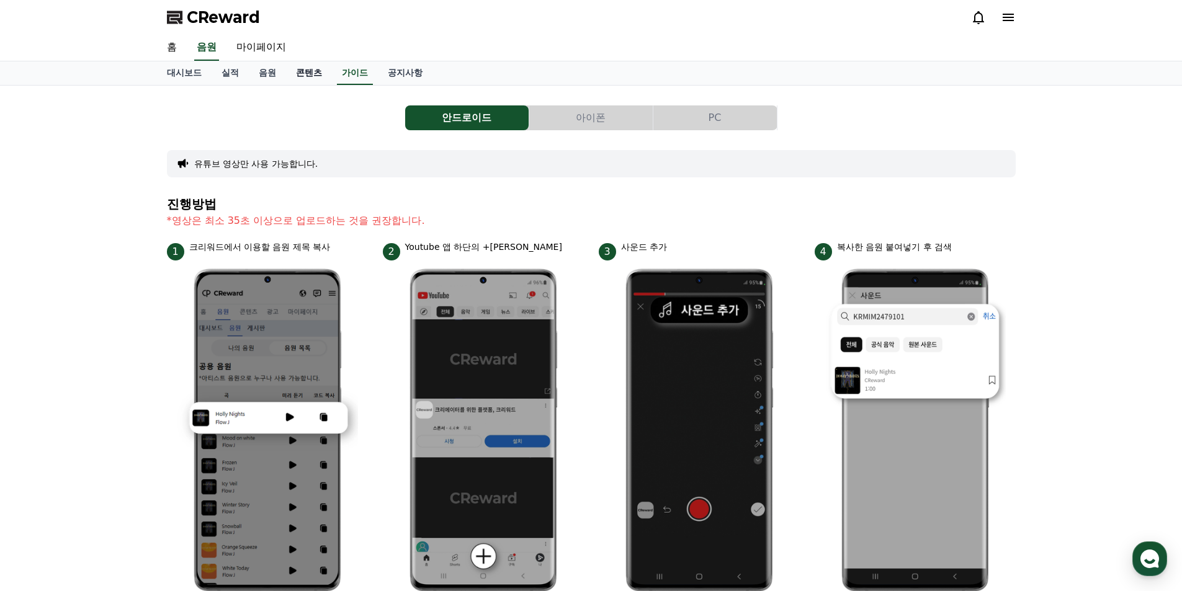
drag, startPoint x: 306, startPoint y: 71, endPoint x: 299, endPoint y: 73, distance: 6.9
click at [305, 71] on link "콘텐츠" at bounding box center [309, 73] width 46 height 24
drag, startPoint x: 261, startPoint y: 73, endPoint x: 253, endPoint y: 73, distance: 8.7
click at [261, 73] on link "음원" at bounding box center [267, 73] width 37 height 24
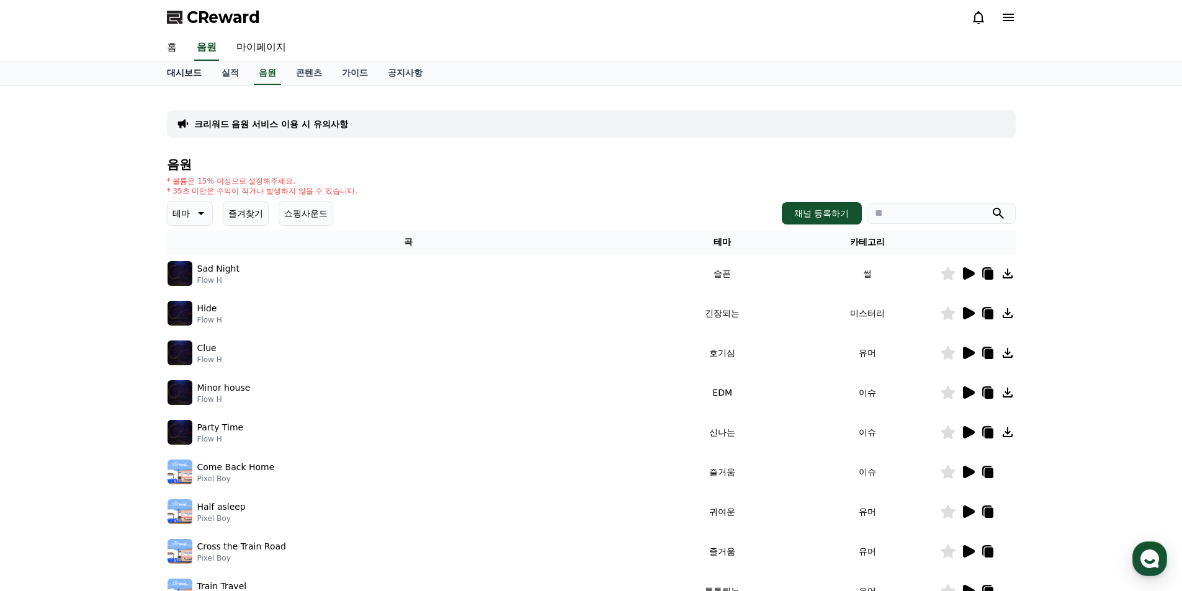
click at [173, 66] on link "대시보드" at bounding box center [184, 73] width 55 height 24
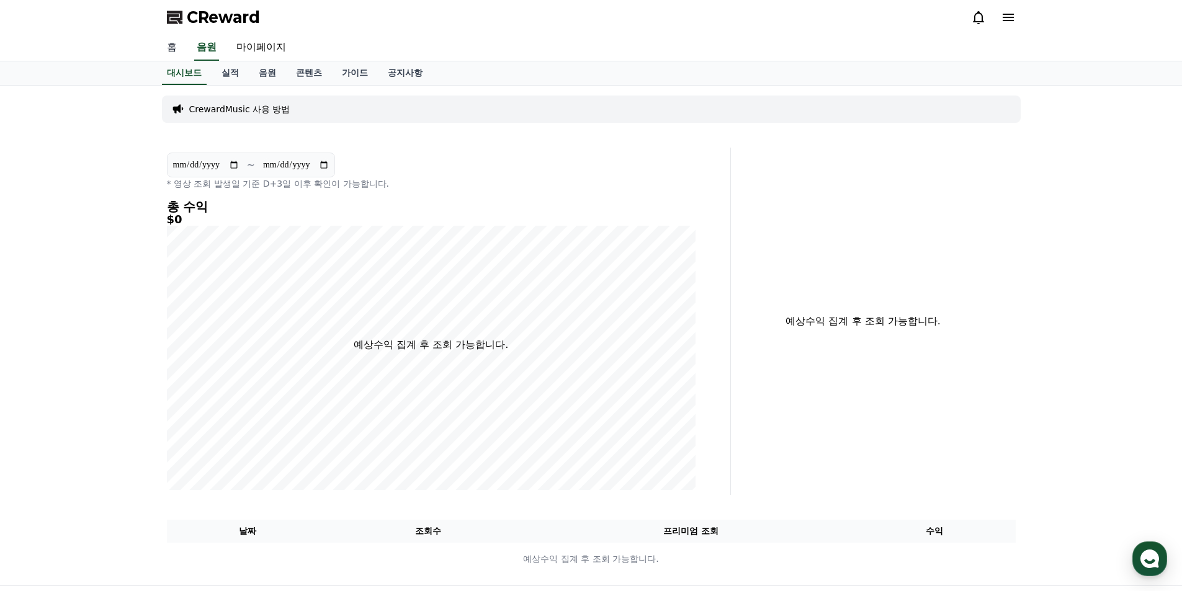
click at [171, 52] on link "홈" at bounding box center [172, 48] width 30 height 26
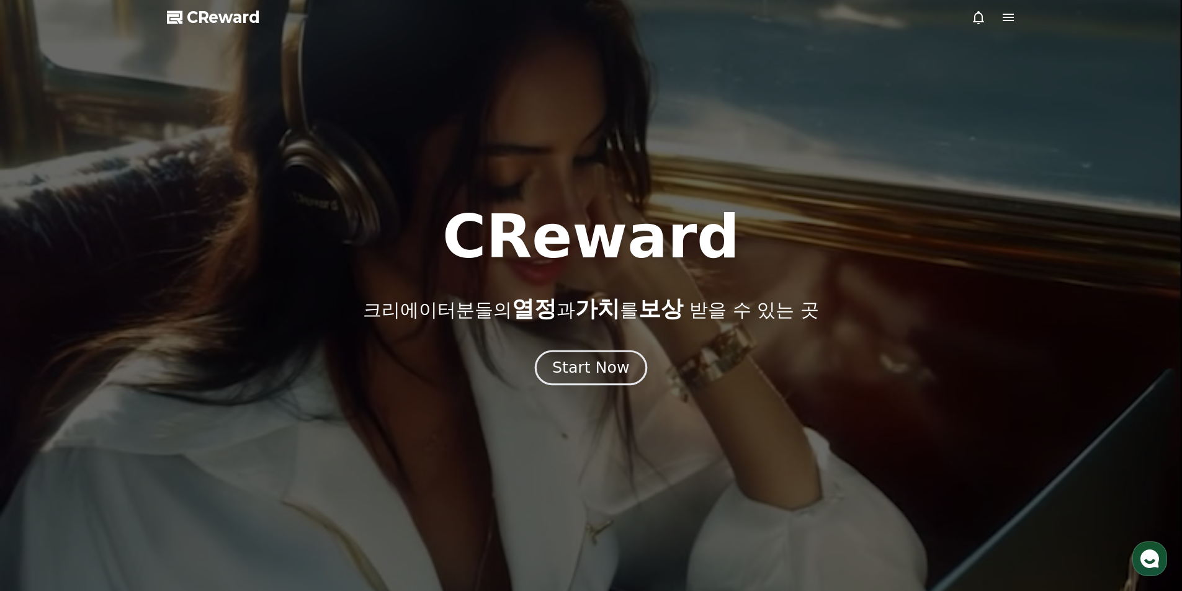
click at [600, 374] on div "Start Now" at bounding box center [590, 367] width 77 height 21
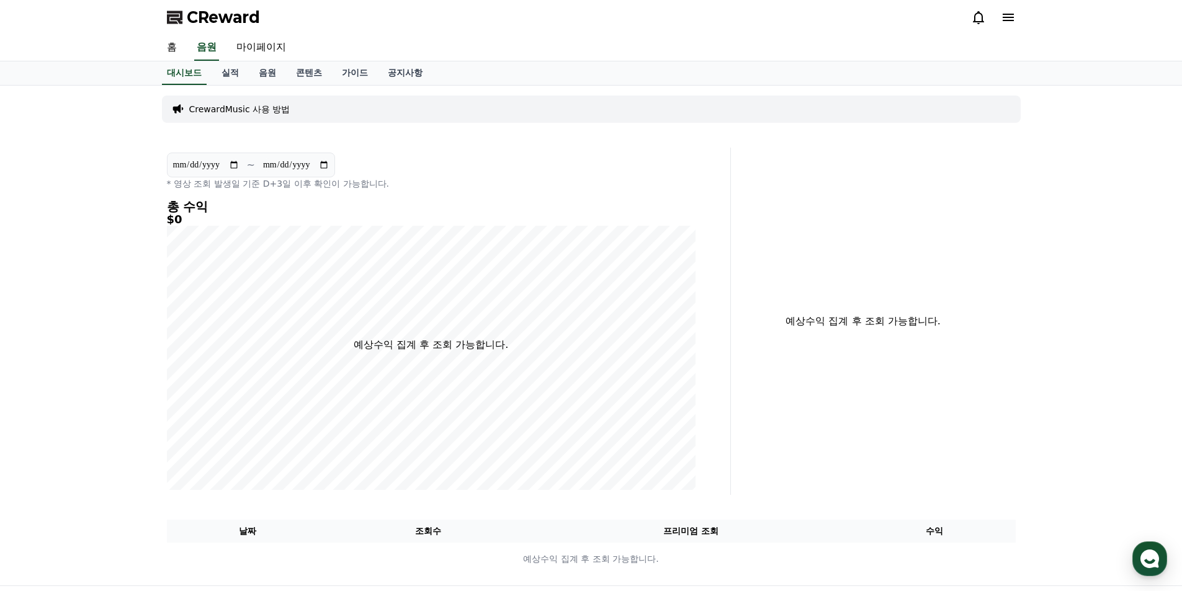
click at [1009, 23] on icon at bounding box center [1008, 17] width 15 height 15
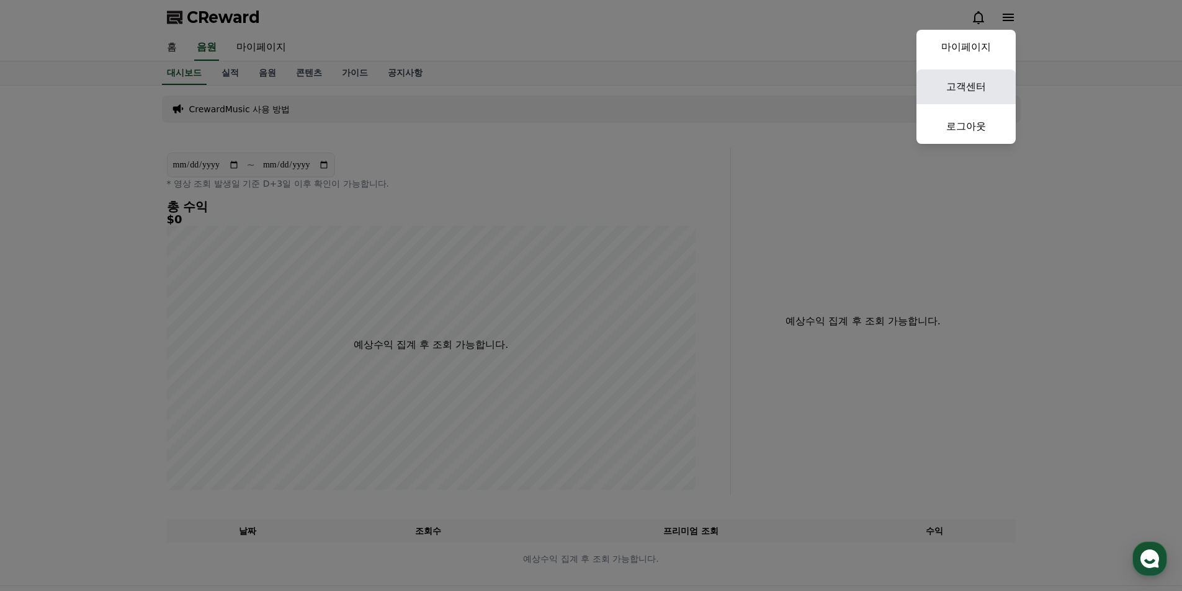
click at [973, 92] on link "고객센터" at bounding box center [966, 87] width 99 height 35
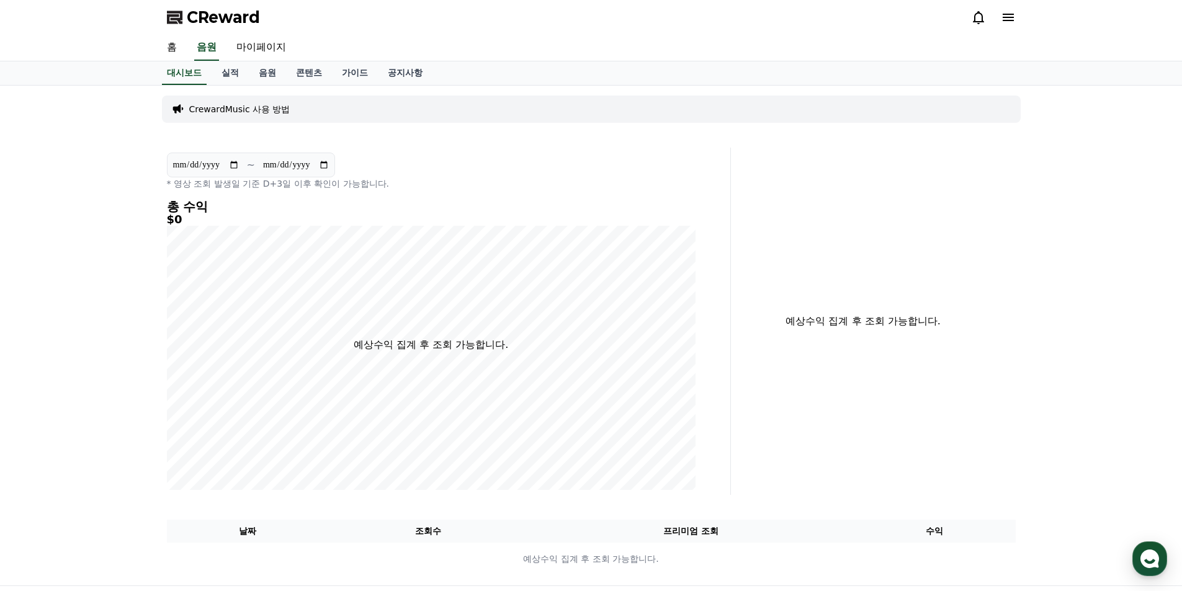
click at [1009, 16] on icon at bounding box center [1008, 17] width 15 height 15
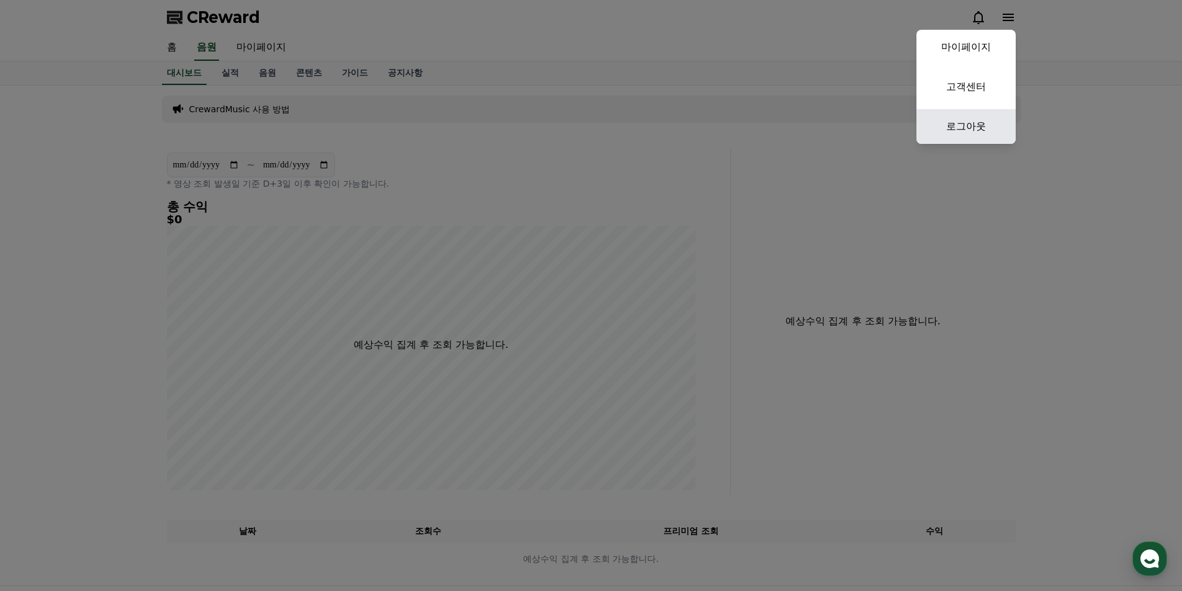
click at [982, 130] on link "로그아웃" at bounding box center [966, 126] width 99 height 35
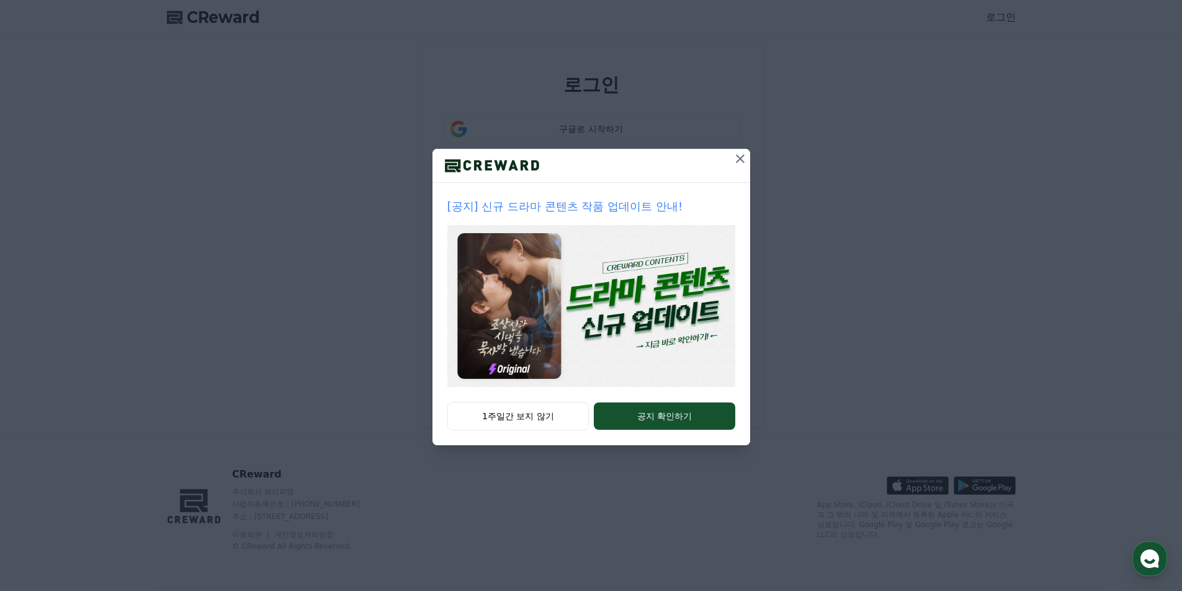
click at [740, 160] on icon at bounding box center [740, 158] width 15 height 15
